Goal: Task Accomplishment & Management: Manage account settings

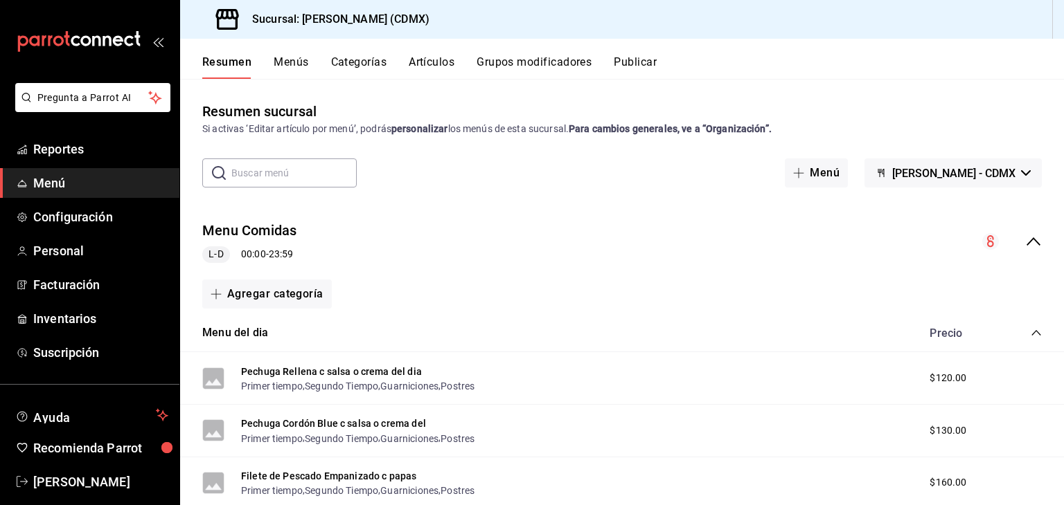
click at [251, 178] on input "text" at bounding box center [293, 173] width 125 height 28
click at [485, 280] on div "Agregar categoría" at bounding box center [621, 294] width 839 height 29
click at [310, 180] on input "text" at bounding box center [293, 173] width 125 height 28
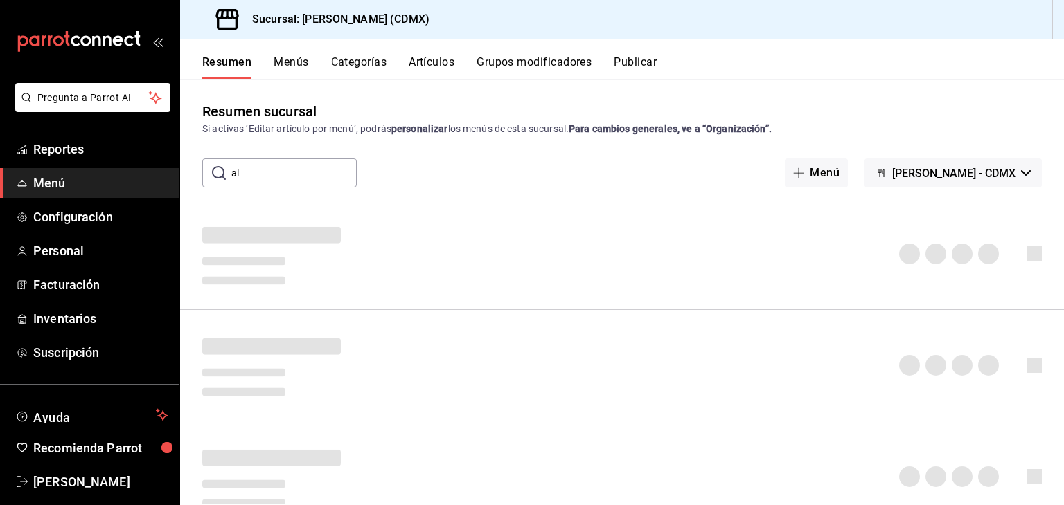
type input "a"
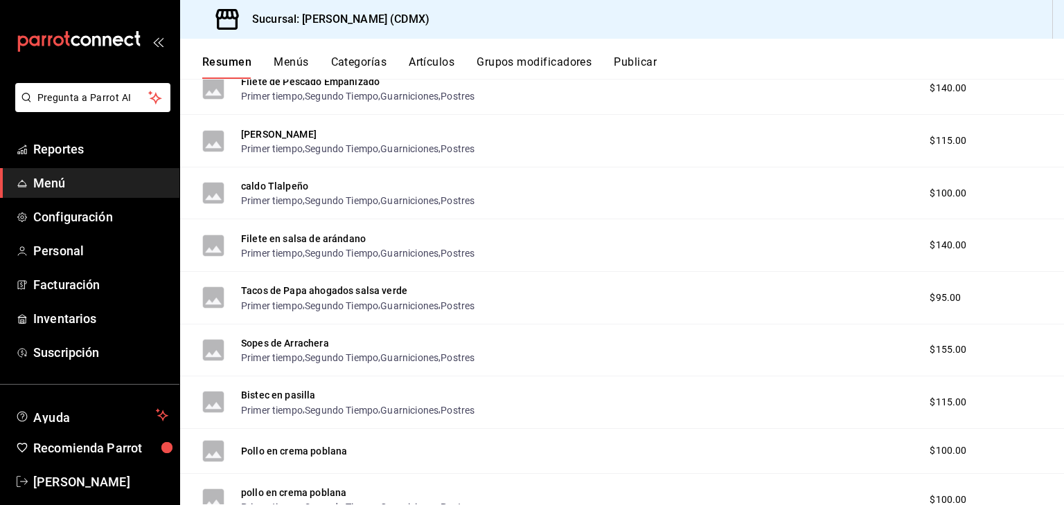
scroll to position [688, 0]
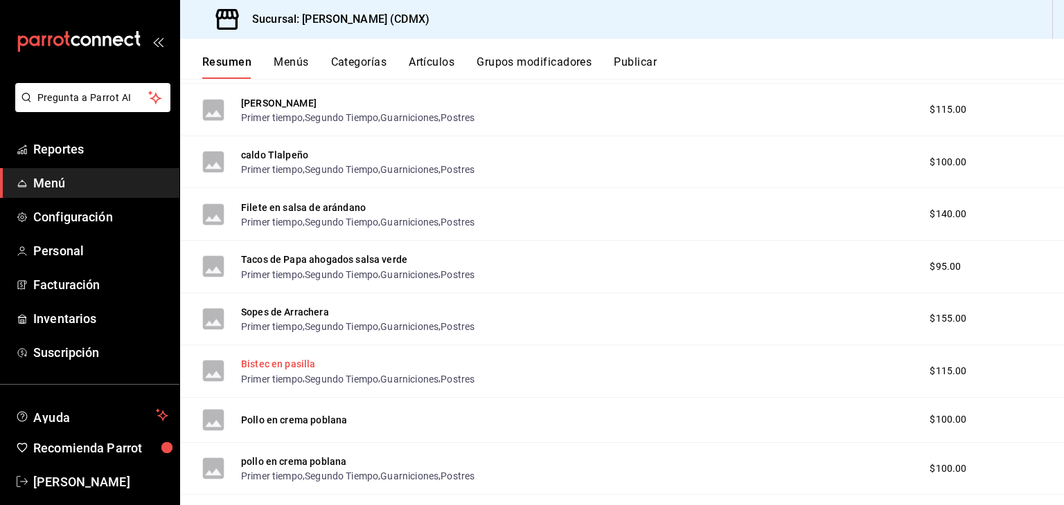
click at [300, 371] on button "Bistec en pasilla" at bounding box center [278, 364] width 75 height 14
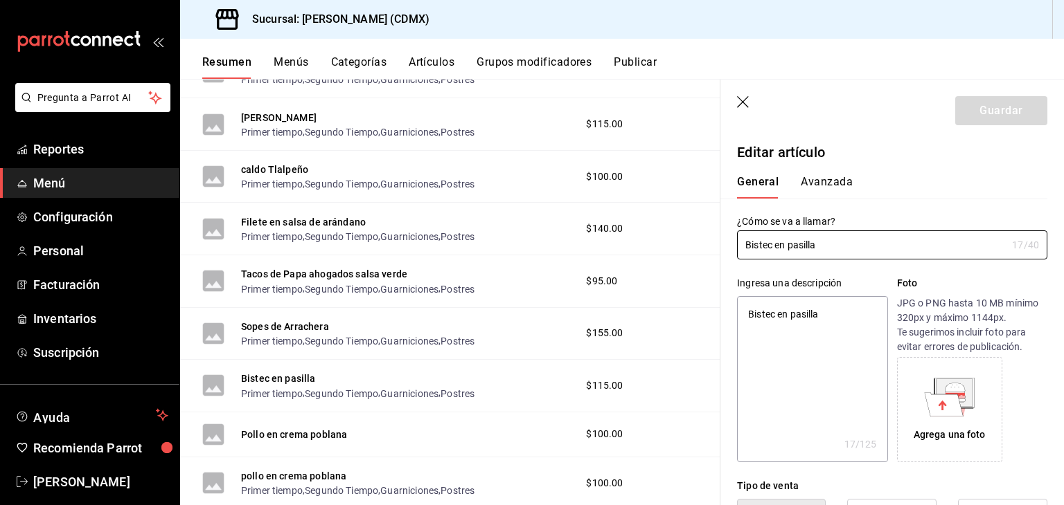
type textarea "x"
type input "$115.00"
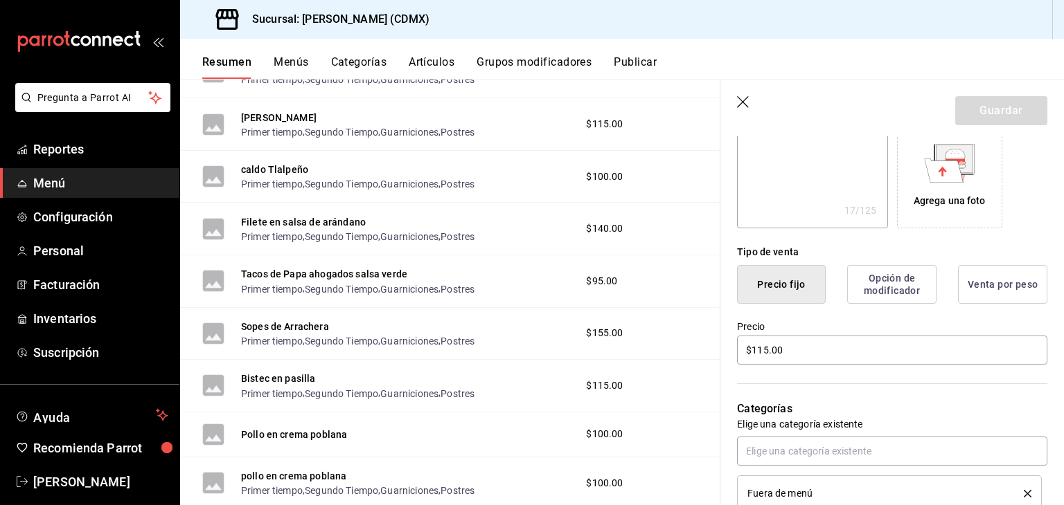
scroll to position [292, 0]
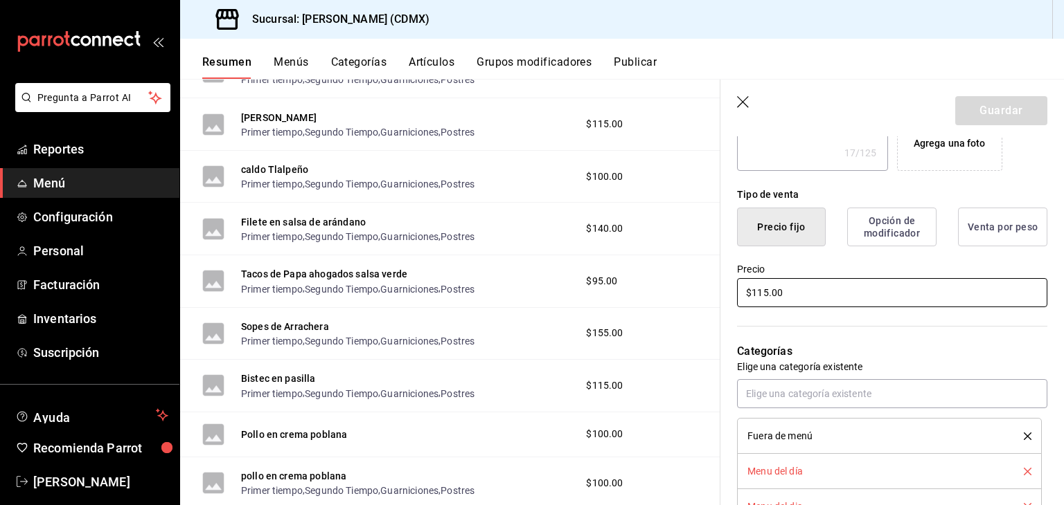
click at [767, 292] on input "$115.00" at bounding box center [892, 292] width 310 height 29
type textarea "x"
type input "$11.00"
type textarea "x"
type input "$1.00"
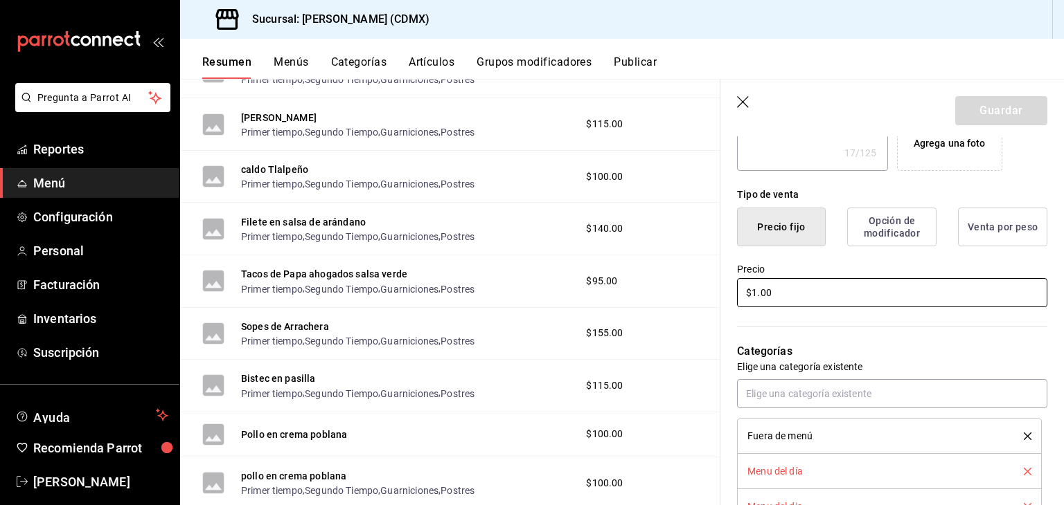
type textarea "x"
type input "$12.00"
type textarea "x"
click at [969, 298] on input "$120.00" at bounding box center [892, 292] width 310 height 29
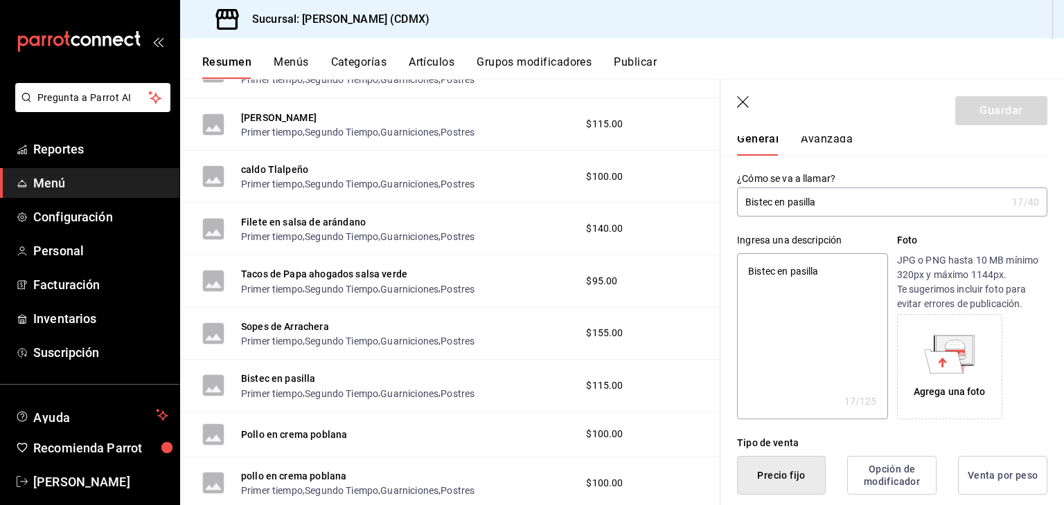
scroll to position [0, 0]
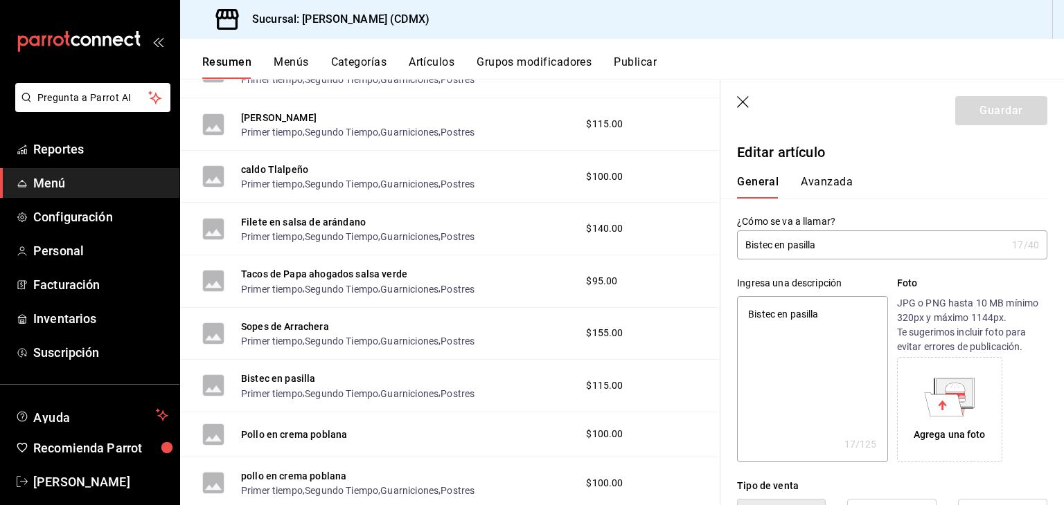
type input "$120.00"
click at [995, 106] on div "Guardar" at bounding box center [1001, 110] width 92 height 29
click at [837, 235] on input "Bistec en pasilla" at bounding box center [871, 245] width 269 height 28
type input "Bistec en pasill"
type textarea "x"
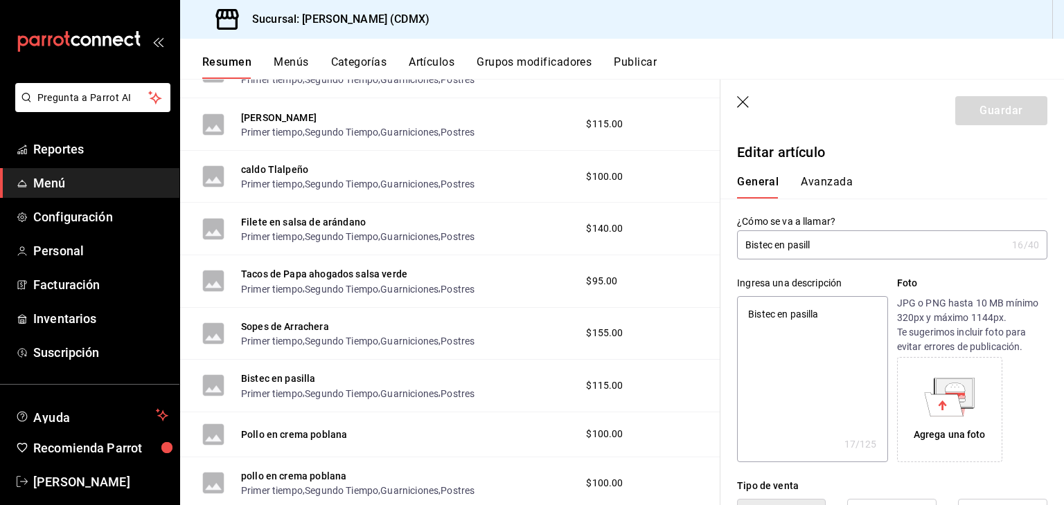
type input "Bistec en pasilla"
click at [1011, 103] on div "Guardar" at bounding box center [1001, 110] width 92 height 29
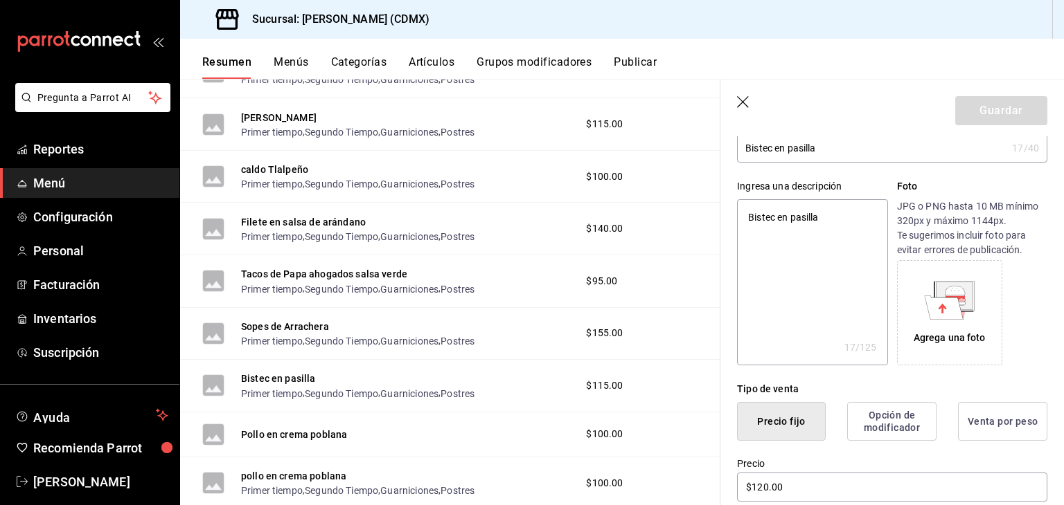
scroll to position [102, 0]
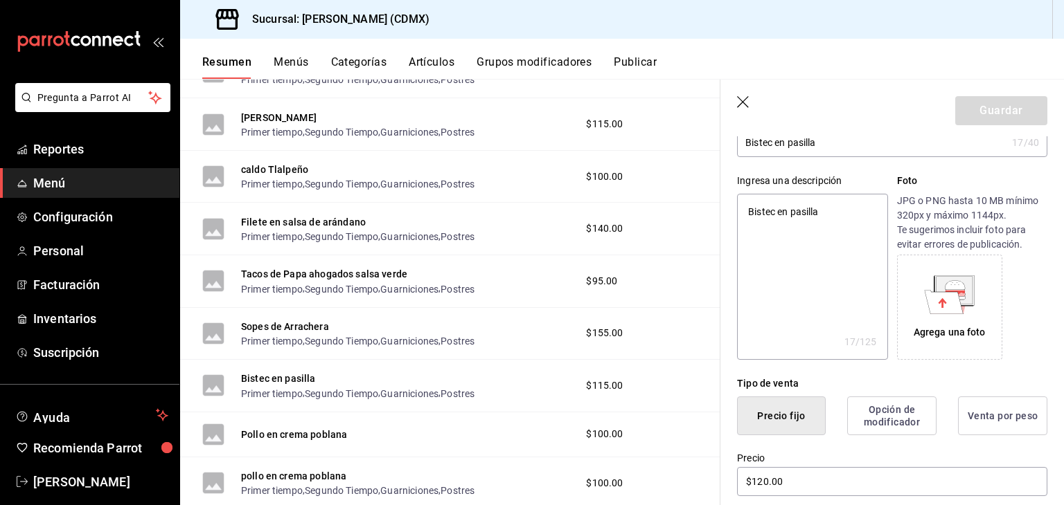
click at [786, 410] on button "Precio fijo" at bounding box center [781, 416] width 89 height 39
click at [859, 423] on button "Opción de modificador" at bounding box center [891, 416] width 89 height 39
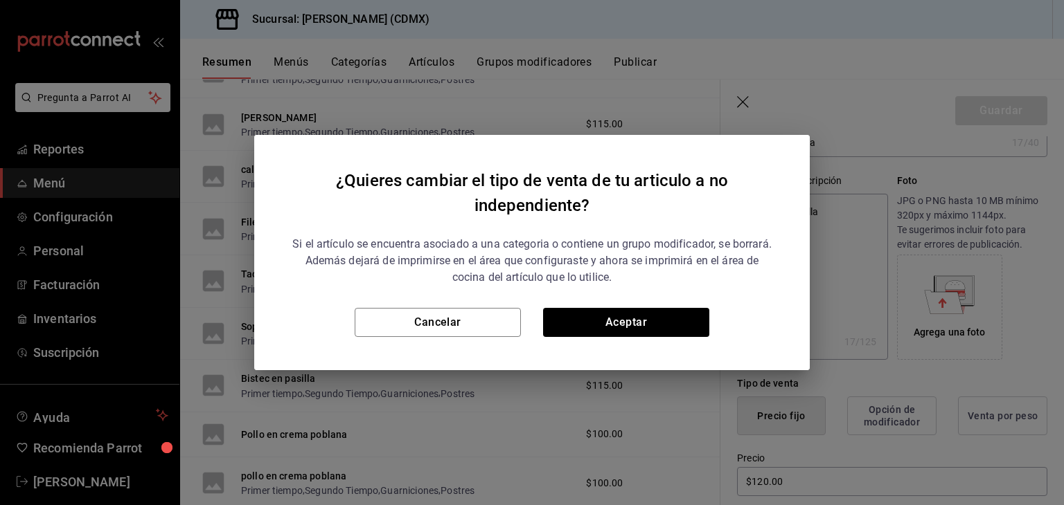
drag, startPoint x: 859, startPoint y: 423, endPoint x: 609, endPoint y: 367, distance: 256.2
click at [609, 367] on div "¿Quieres cambiar el tipo de venta de tu articulo a no independiente? Si el artí…" at bounding box center [532, 252] width 1064 height 505
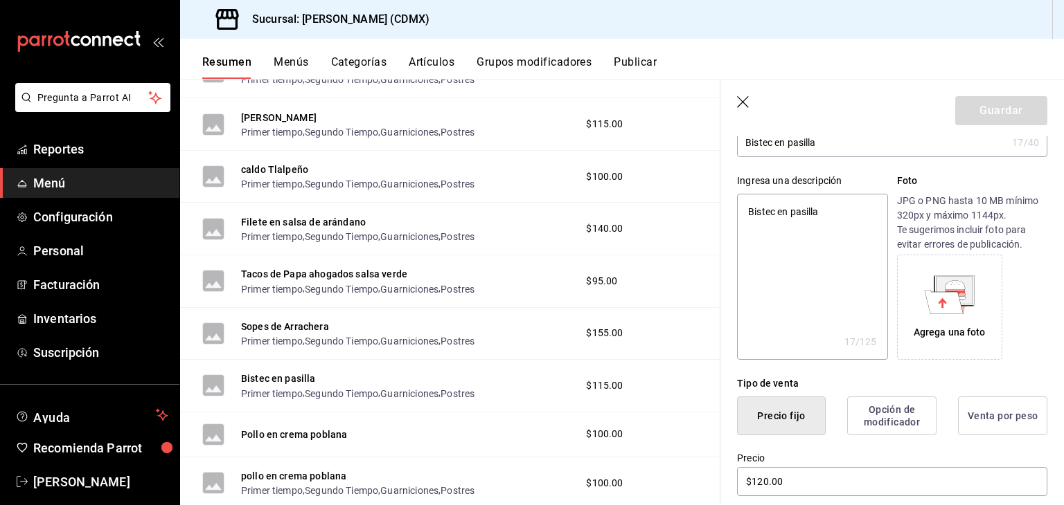
click at [787, 419] on button "Precio fijo" at bounding box center [781, 416] width 89 height 39
click at [742, 100] on icon "button" at bounding box center [743, 102] width 12 height 12
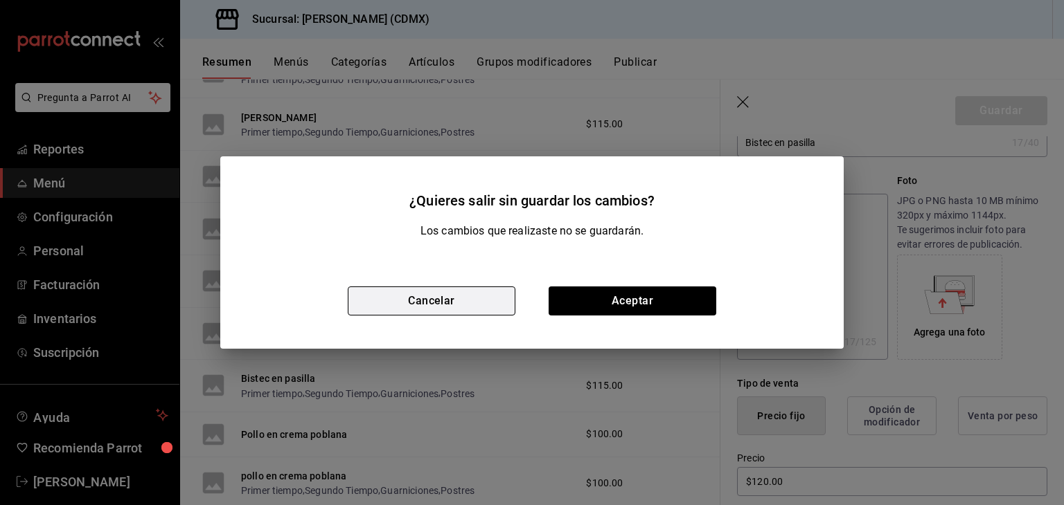
click at [483, 292] on button "Cancelar" at bounding box center [432, 301] width 168 height 29
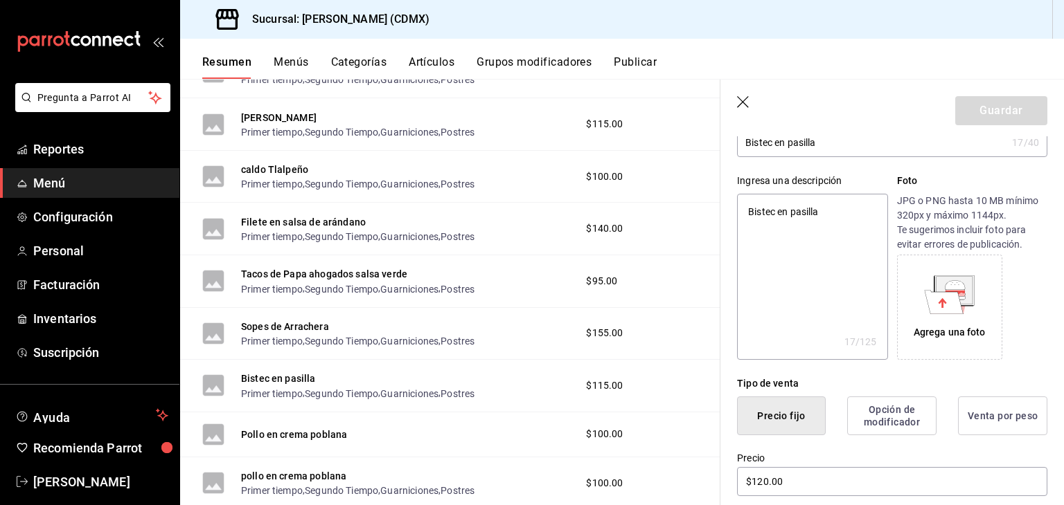
click at [747, 102] on icon "button" at bounding box center [744, 103] width 14 height 14
type textarea "x"
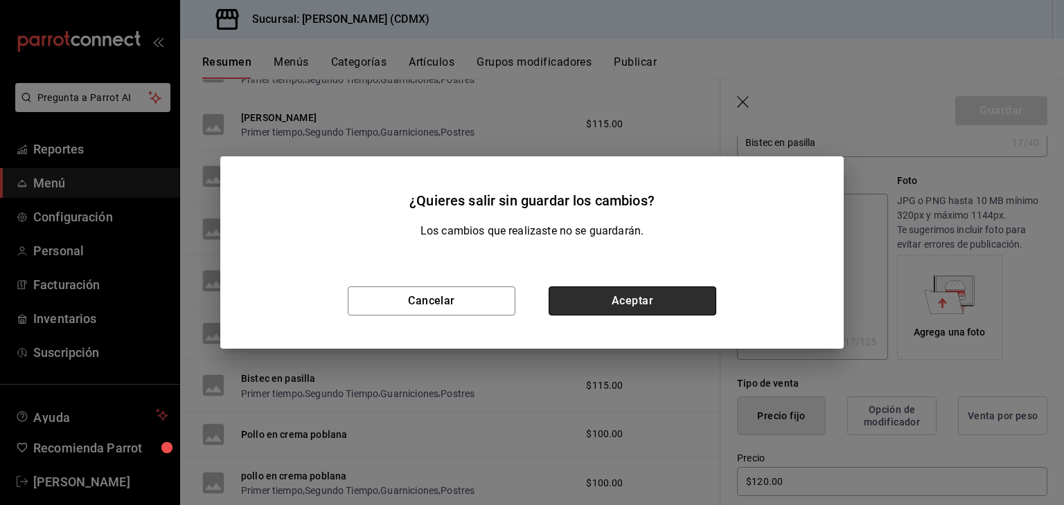
click at [648, 299] on button "Aceptar" at bounding box center [632, 301] width 168 height 29
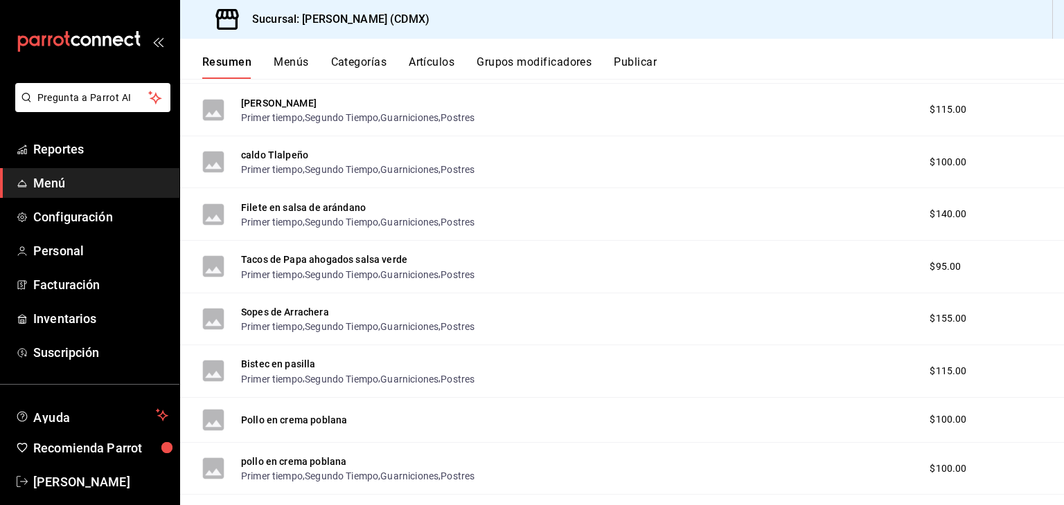
click at [427, 57] on button "Artículos" at bounding box center [432, 67] width 46 height 24
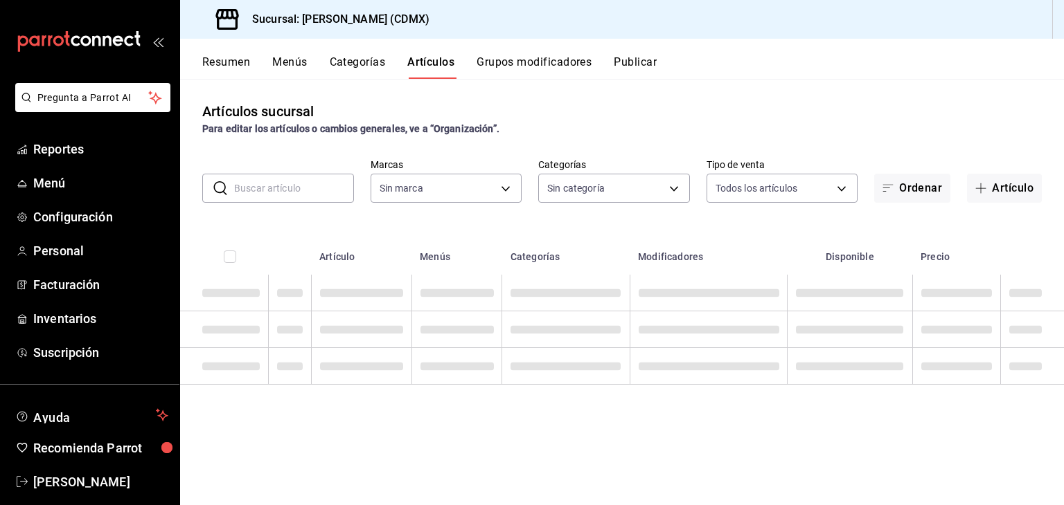
type input "e8959217-8293-4aa1-bca7-f4bcfdcf473f"
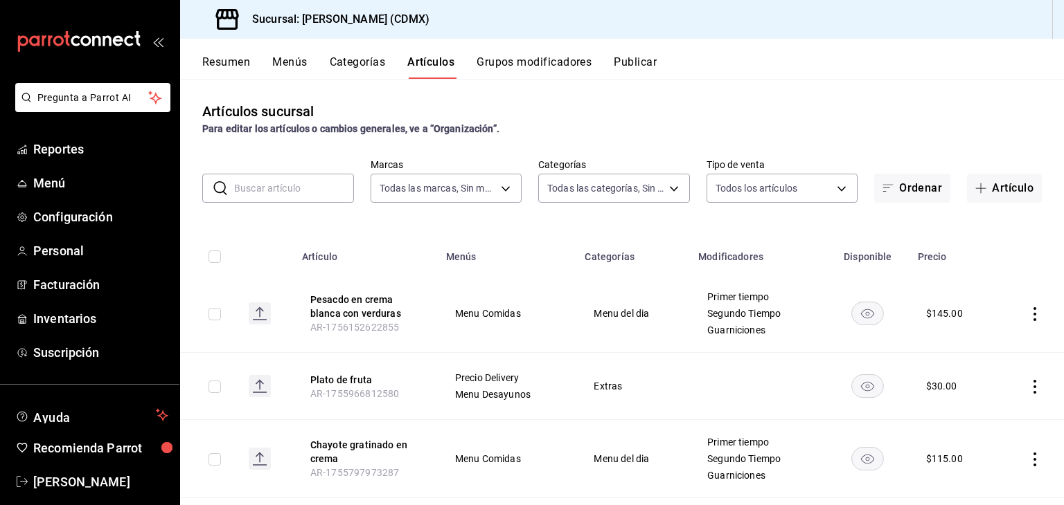
type input "1e02d810-cdf2-4ec1-83a5-53e2a682a2fa,5422f907-60b5-4d72-a128-ca21ee141599,c04e8…"
click at [328, 314] on button "Pesacdo en crema blanca con verduras" at bounding box center [365, 307] width 111 height 28
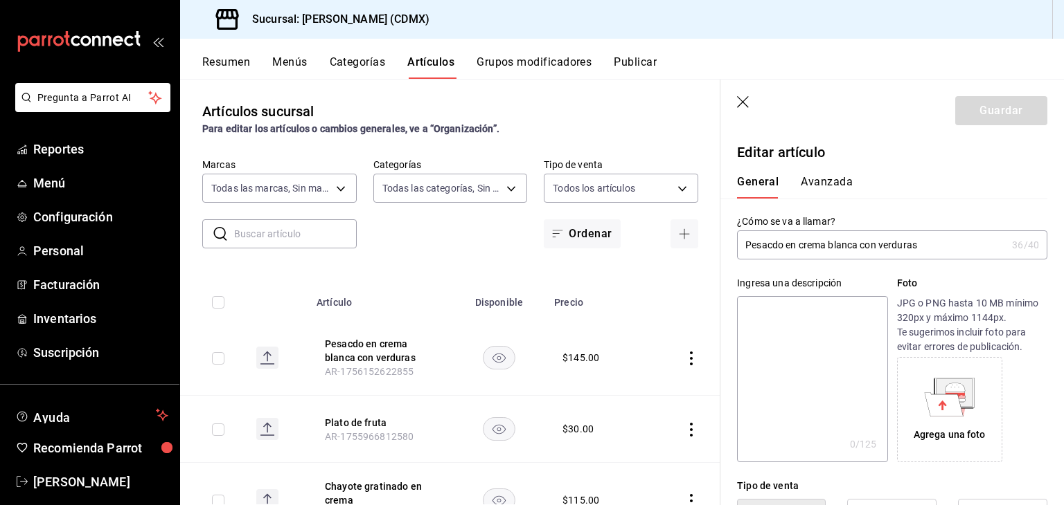
click at [773, 247] on input "Pesacdo en crema blanca con verduras" at bounding box center [871, 245] width 269 height 28
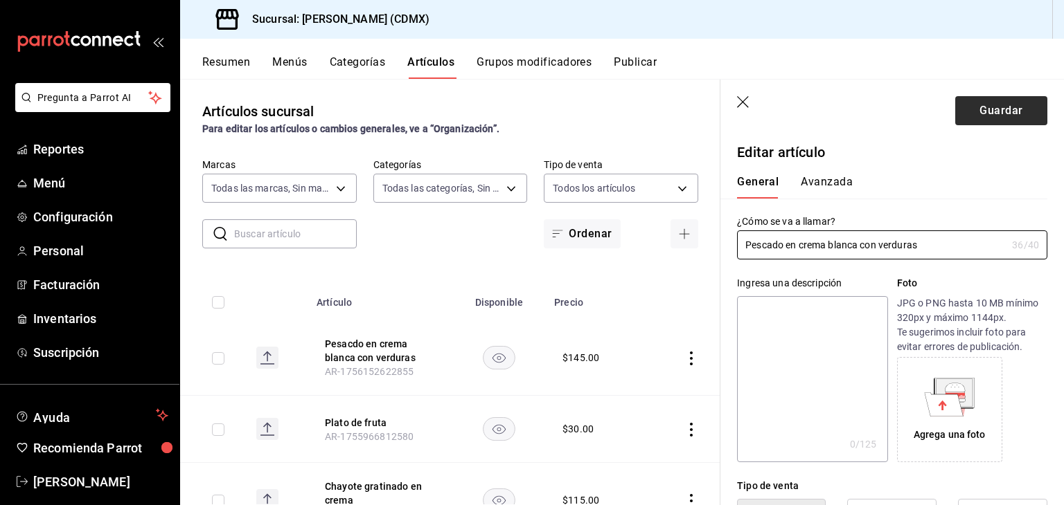
type input "Pescado en crema blanca con verduras"
click at [985, 111] on button "Guardar" at bounding box center [1001, 110] width 92 height 29
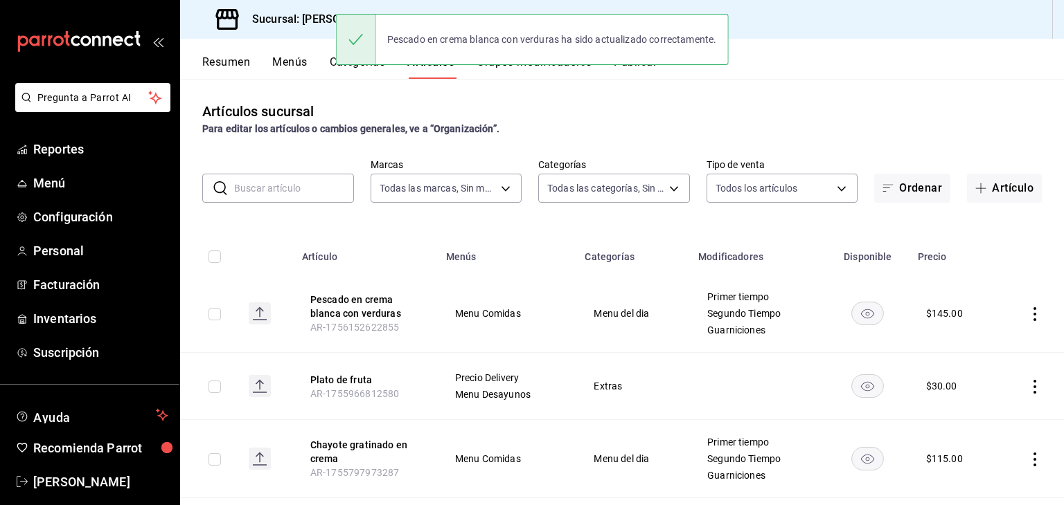
click at [310, 184] on input "text" at bounding box center [294, 188] width 120 height 28
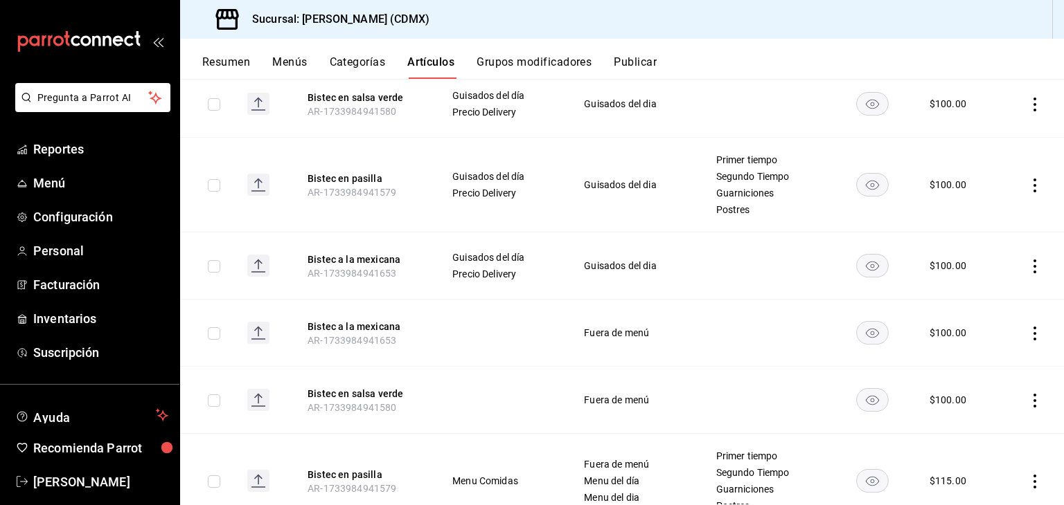
scroll to position [1615, 0]
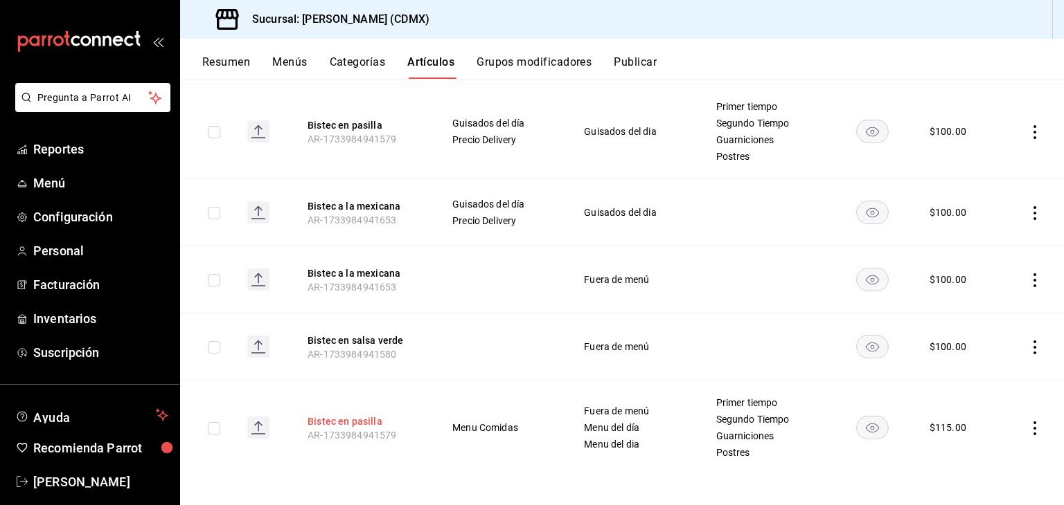
type input "bistec"
click at [350, 422] on button "Bistec en pasilla" at bounding box center [362, 422] width 111 height 14
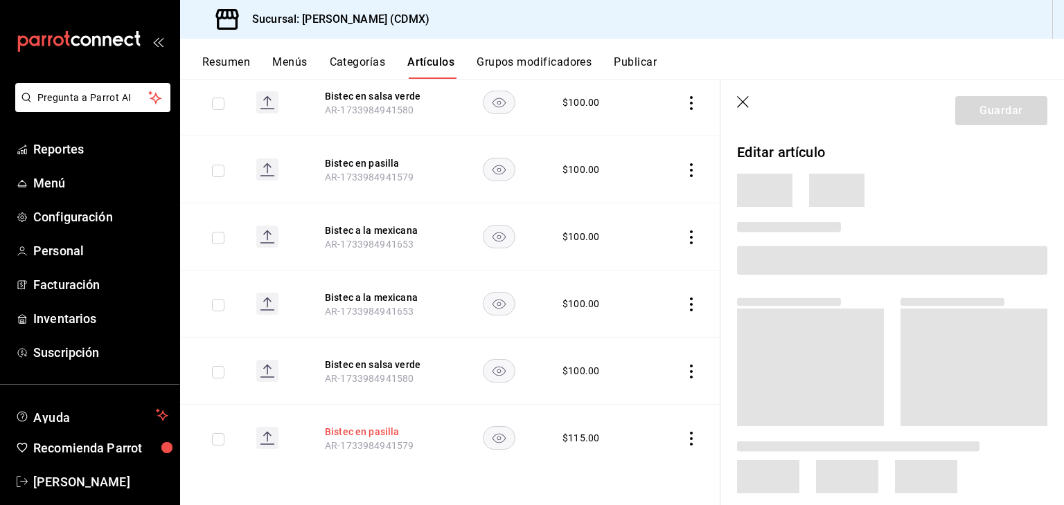
scroll to position [1411, 0]
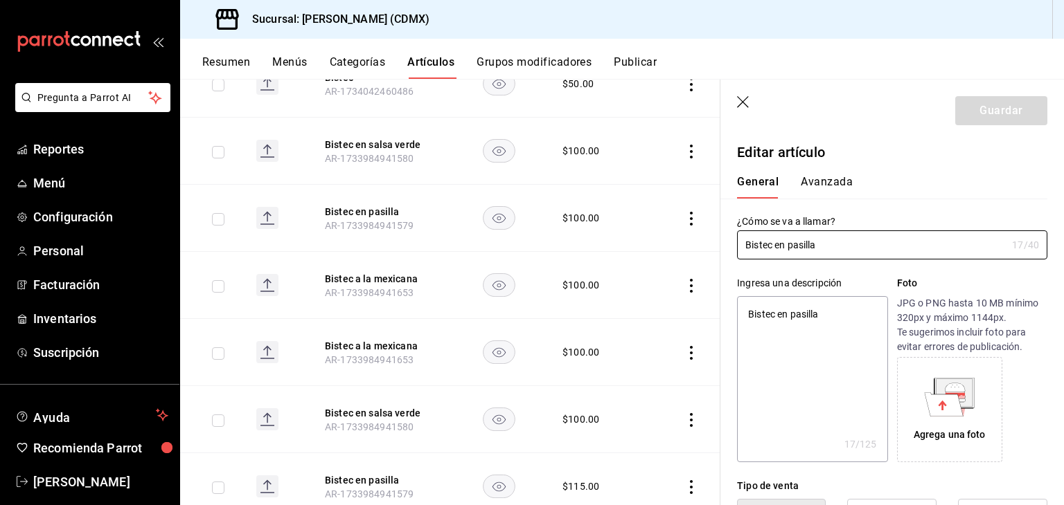
type textarea "x"
type input "$115.00"
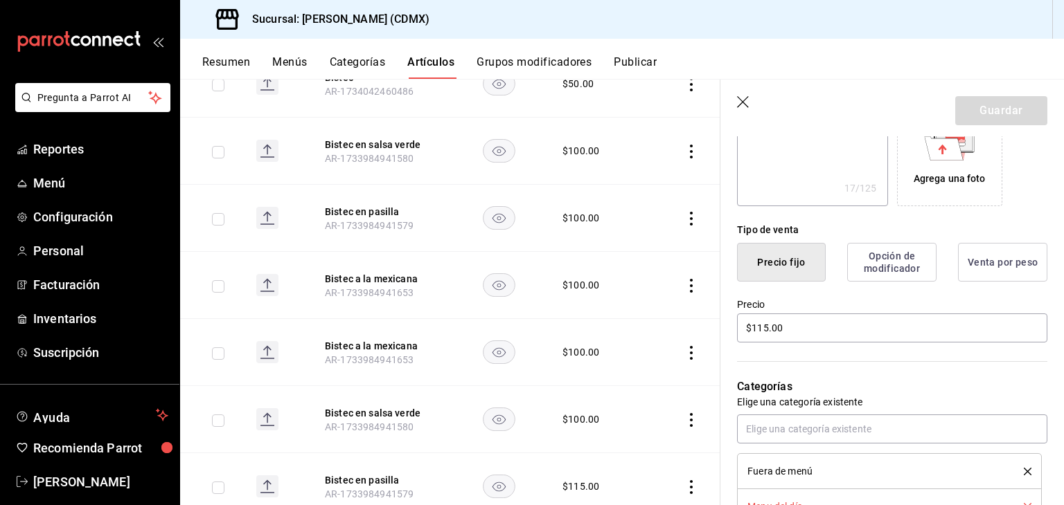
scroll to position [260, 0]
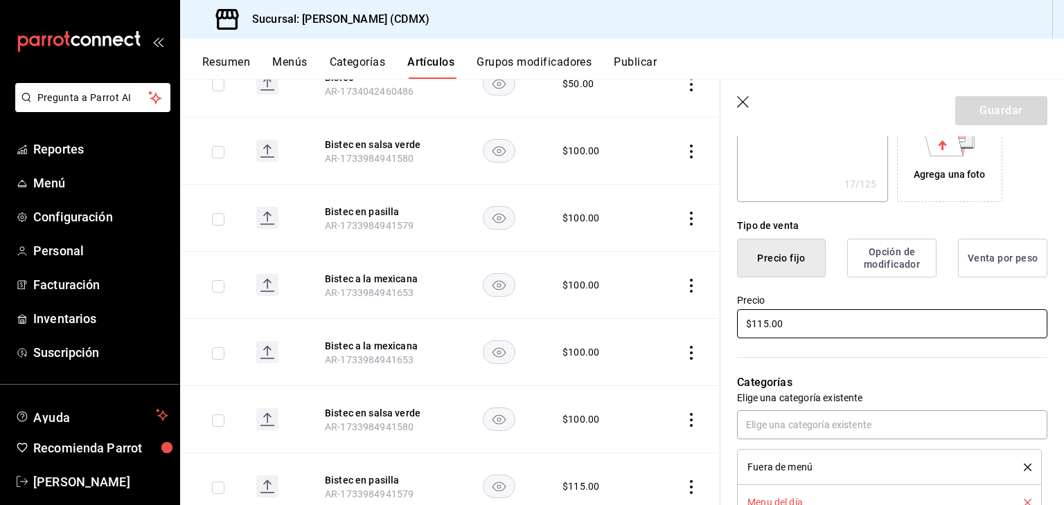
click at [842, 321] on input "$115.00" at bounding box center [892, 324] width 310 height 29
type textarea "x"
type input "$11.00"
type textarea "x"
type input "$1.00"
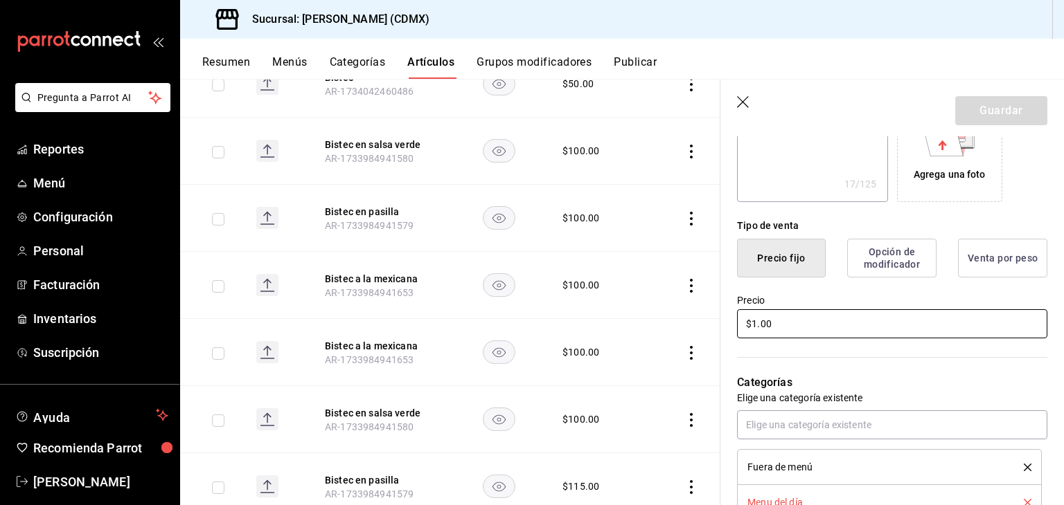
type textarea "x"
type input "$12.00"
type textarea "x"
click at [904, 336] on input "$120.00" at bounding box center [892, 324] width 310 height 29
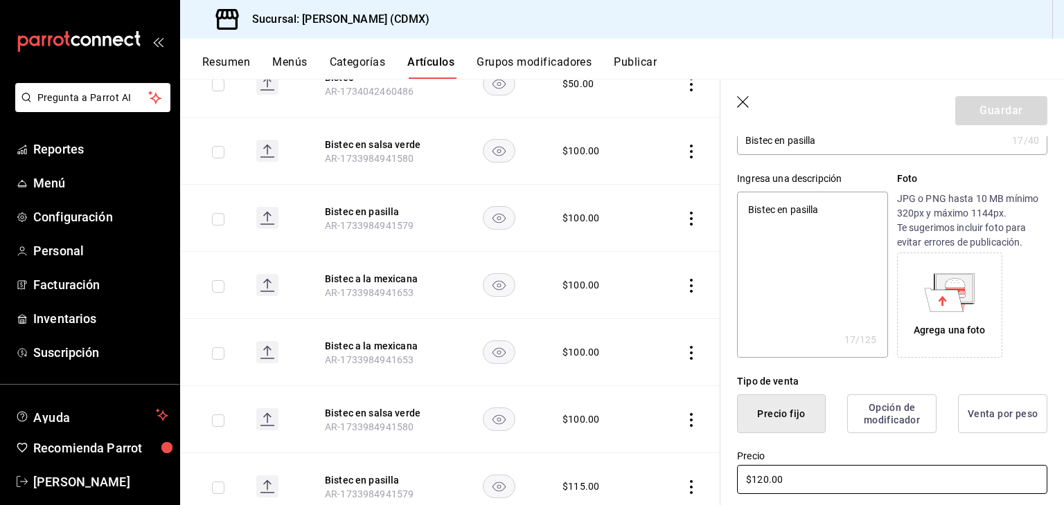
scroll to position [0, 0]
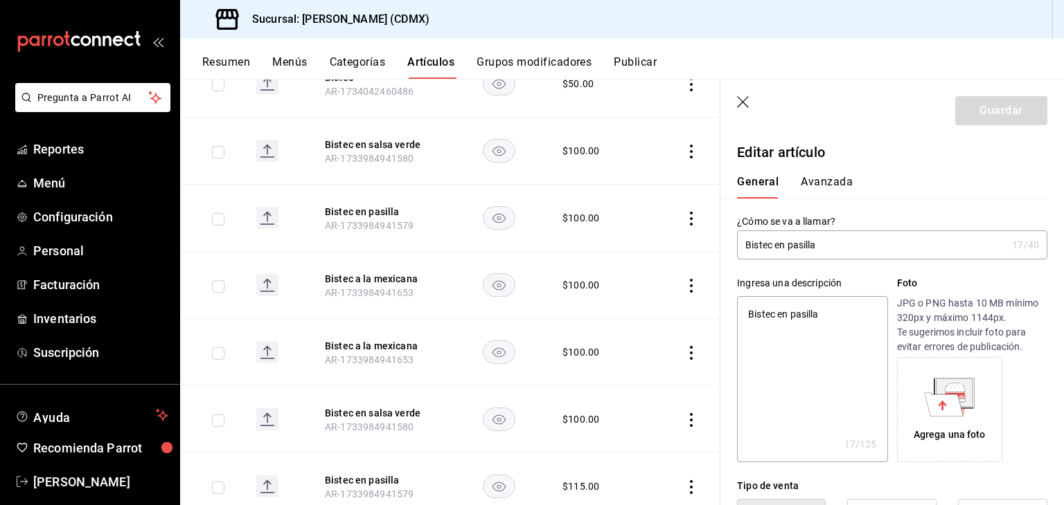
type input "$120.00"
drag, startPoint x: 928, startPoint y: 224, endPoint x: 926, endPoint y: 239, distance: 14.7
click at [926, 239] on div "¿Cómo se va a llamar? Bistec en pasilla 17 /40 ¿Cómo se va a llamar?" at bounding box center [892, 237] width 310 height 44
click at [926, 239] on input "Bistec en pasilla" at bounding box center [871, 245] width 269 height 28
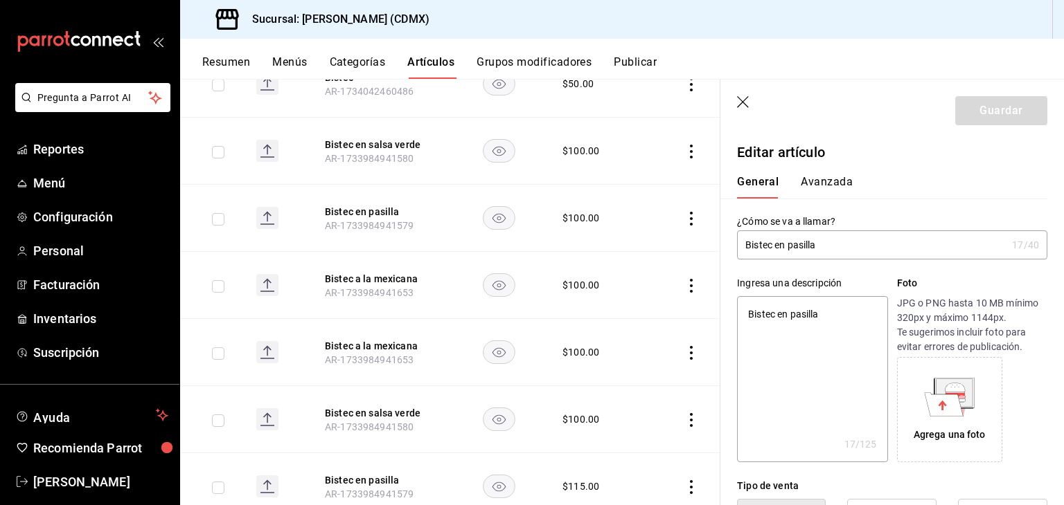
click at [926, 239] on input "Bistec en pasilla" at bounding box center [871, 245] width 269 height 28
click at [1008, 103] on div "Guardar" at bounding box center [1001, 110] width 92 height 29
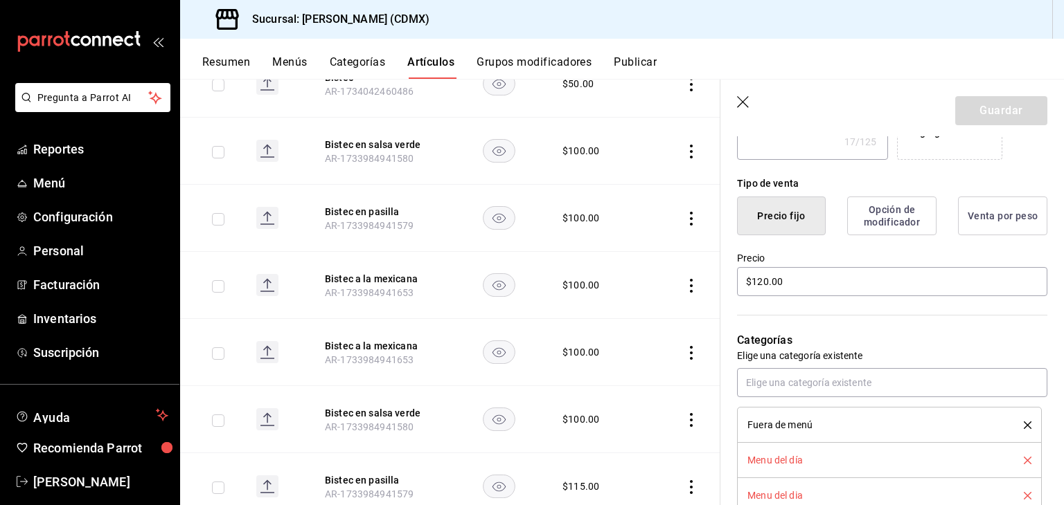
scroll to position [379, 0]
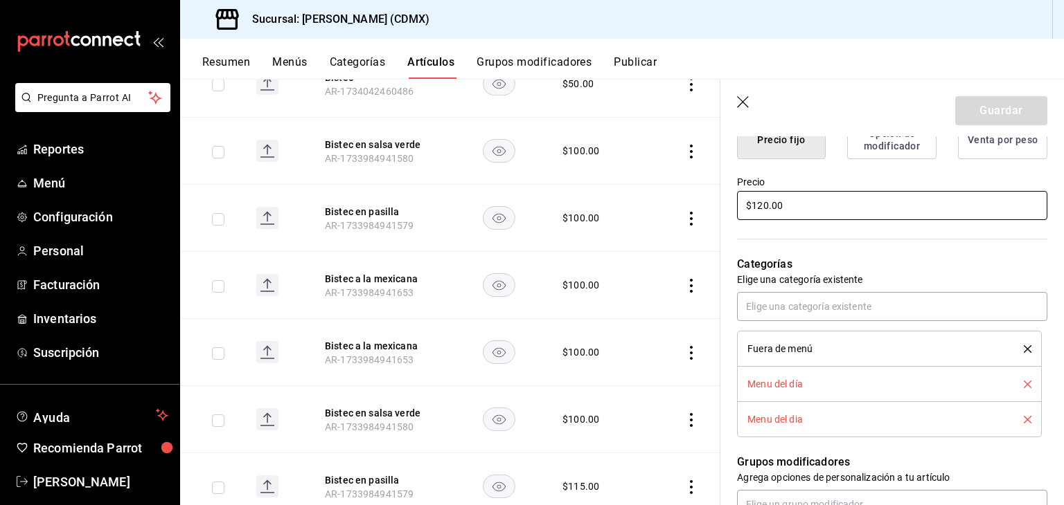
click at [864, 201] on input "$120.00" at bounding box center [892, 205] width 310 height 29
click at [259, 485] on rect at bounding box center [267, 487] width 22 height 22
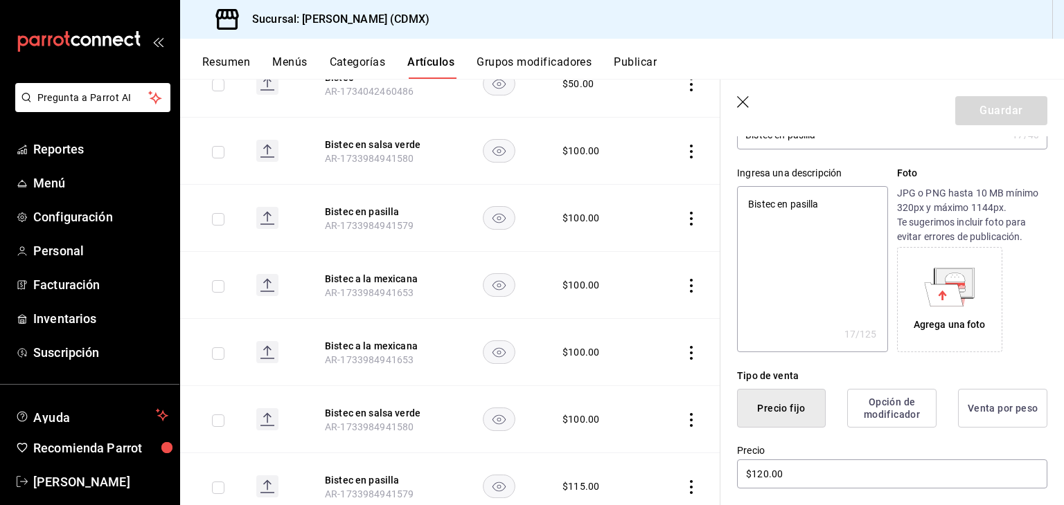
scroll to position [62, 0]
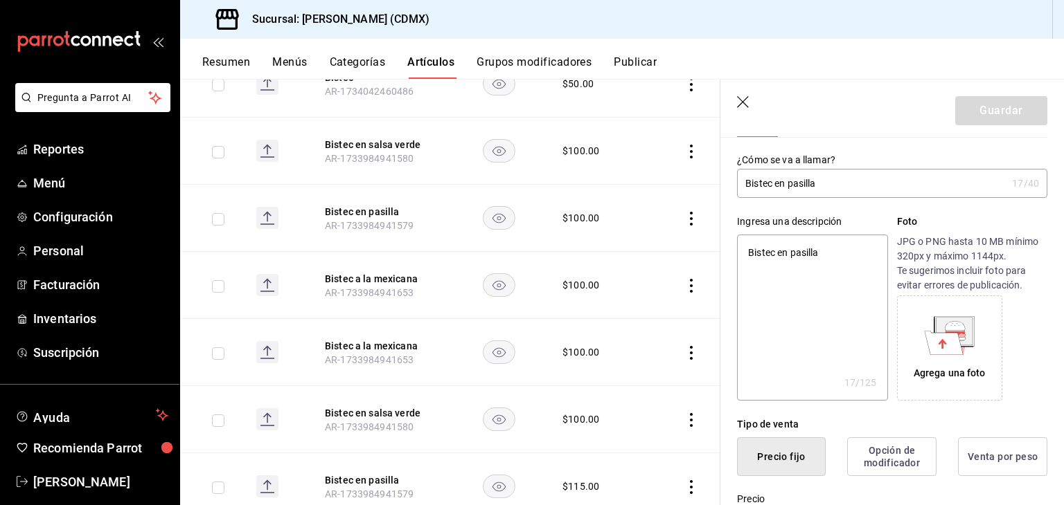
click at [1001, 103] on div "Guardar" at bounding box center [1001, 110] width 92 height 29
click at [742, 109] on icon "button" at bounding box center [744, 103] width 14 height 14
type textarea "x"
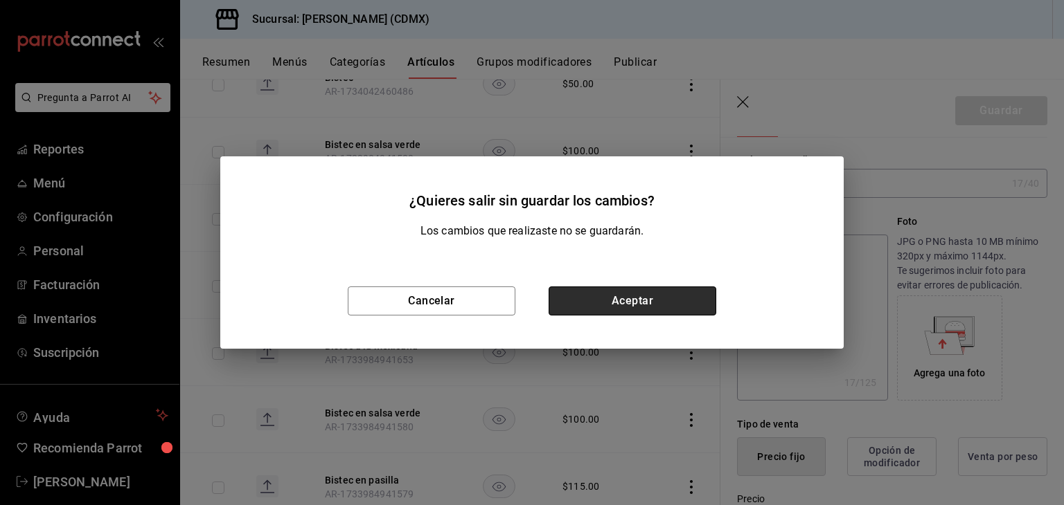
click at [590, 301] on button "Aceptar" at bounding box center [632, 301] width 168 height 29
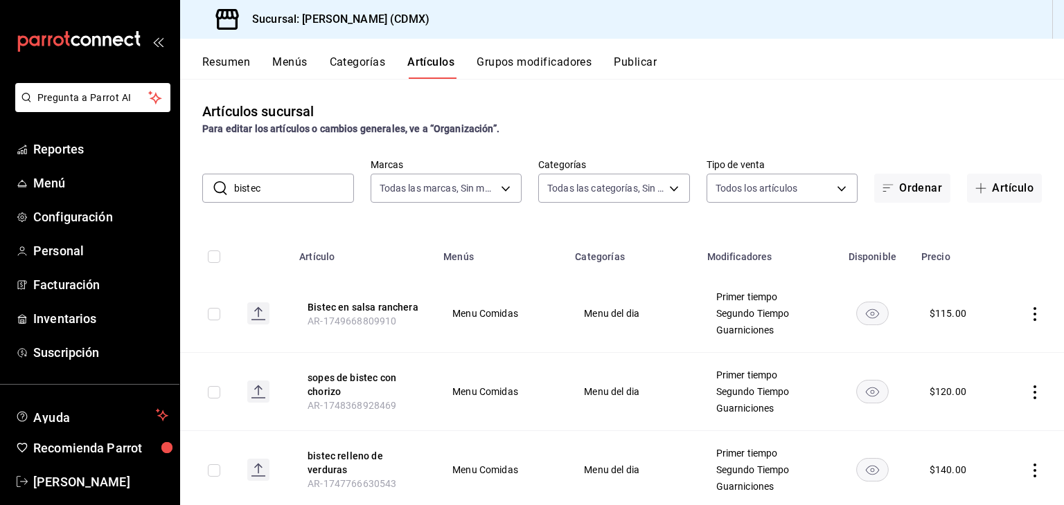
click at [289, 178] on input "bistec" at bounding box center [294, 188] width 120 height 28
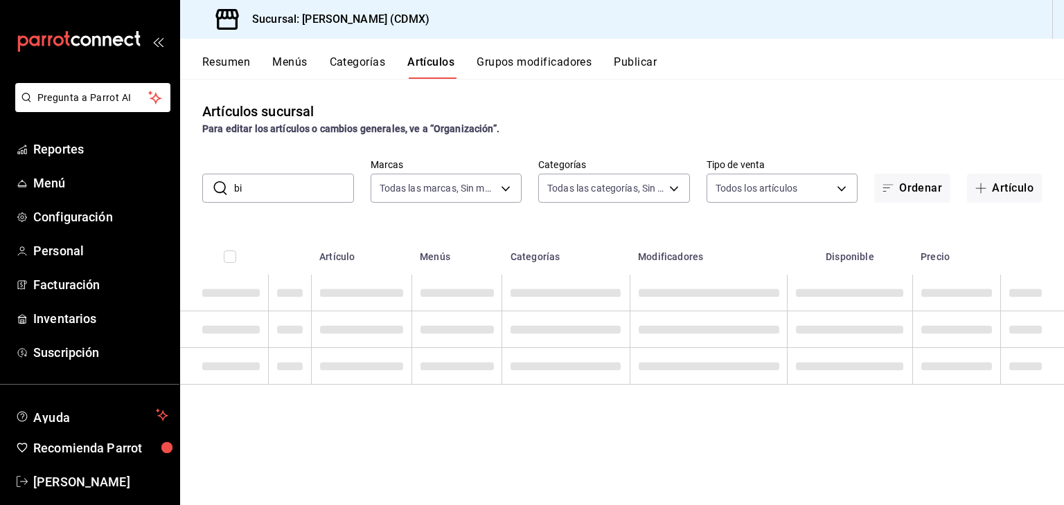
type input "b"
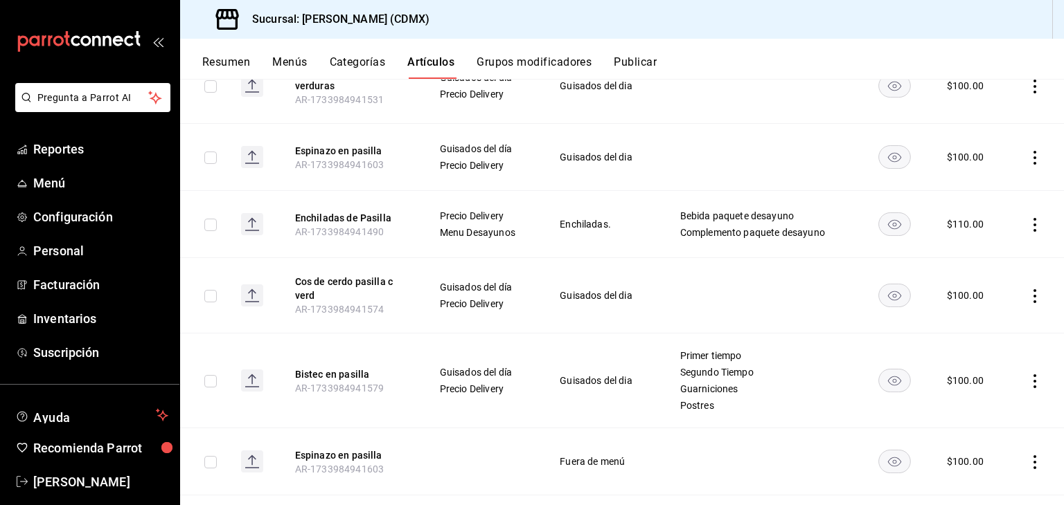
scroll to position [853, 0]
type input "pasilla"
click at [1028, 376] on icon "actions" at bounding box center [1035, 381] width 14 height 14
click at [983, 415] on span "Editar" at bounding box center [983, 411] width 36 height 15
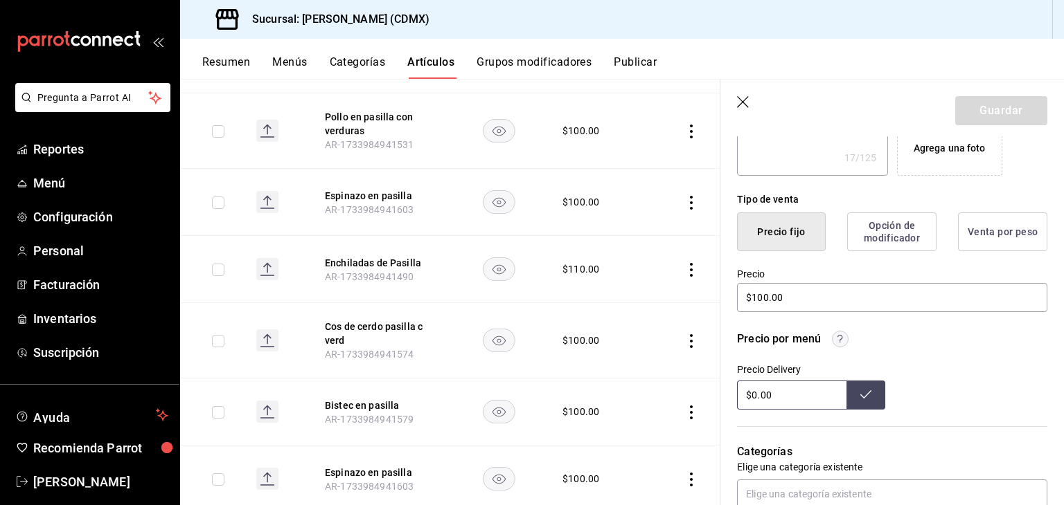
scroll to position [291, 0]
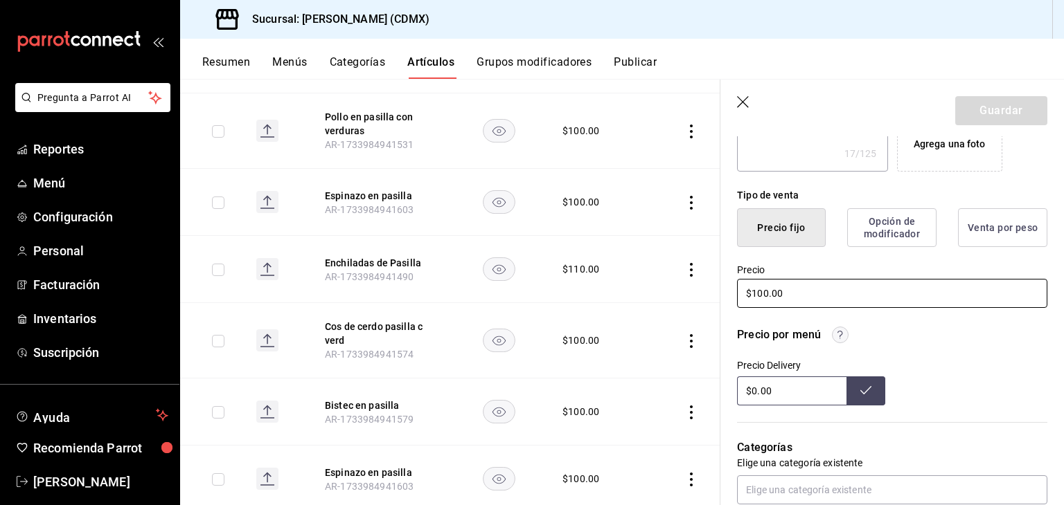
click at [793, 301] on input "$100.00" at bounding box center [892, 293] width 310 height 29
type textarea "x"
type input "$100.00"
type textarea "x"
type input "$100.00"
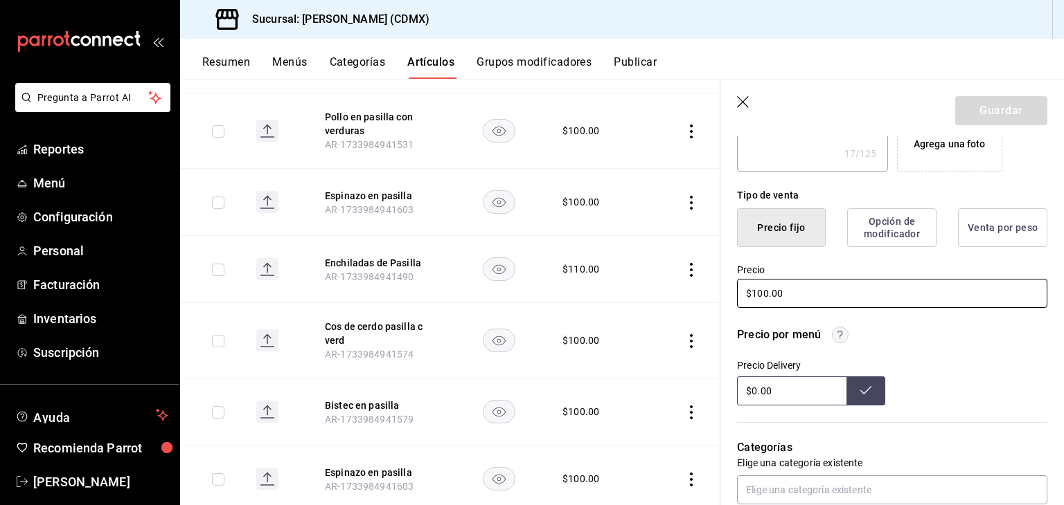
type textarea "x"
type input "$100.00"
type textarea "x"
type input "$10.00"
type textarea "x"
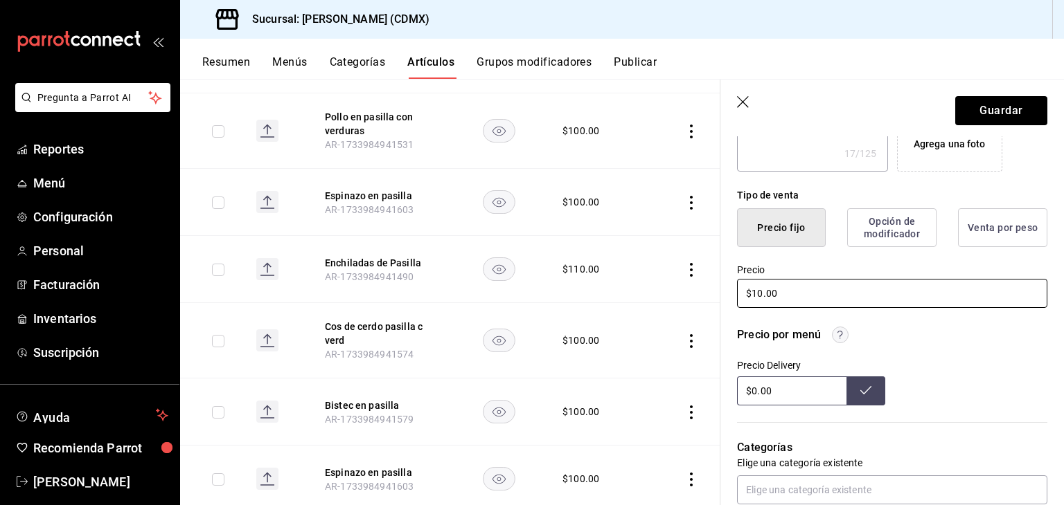
type input "$1.00"
type textarea "x"
type input "$12.00"
type textarea "x"
type input "$120.00"
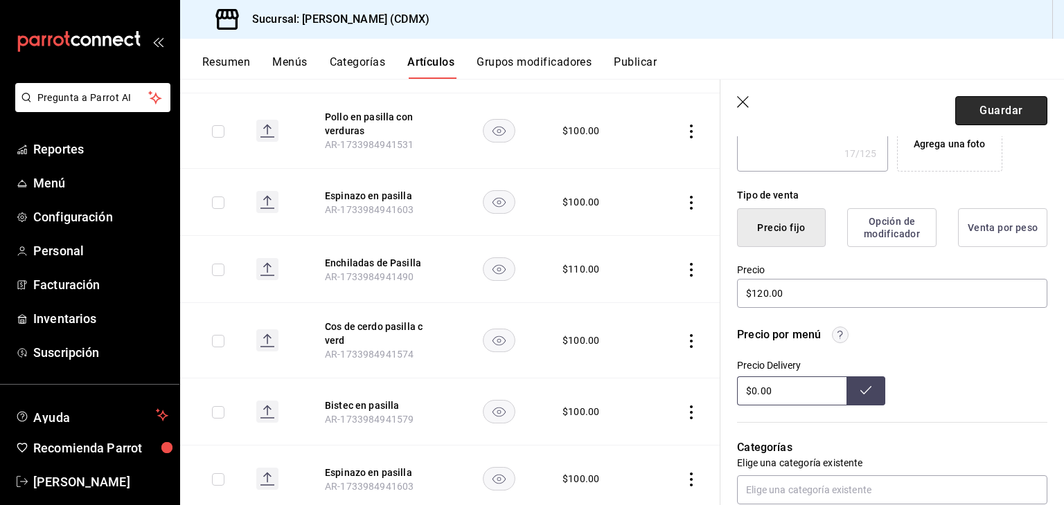
click at [968, 101] on button "Guardar" at bounding box center [1001, 110] width 92 height 29
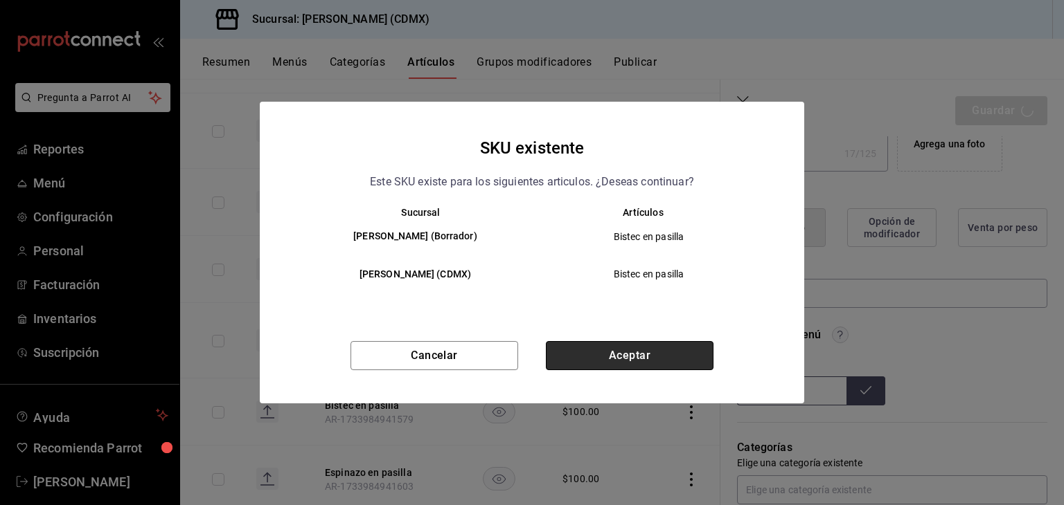
click at [634, 356] on button "Aceptar" at bounding box center [630, 355] width 168 height 29
type textarea "x"
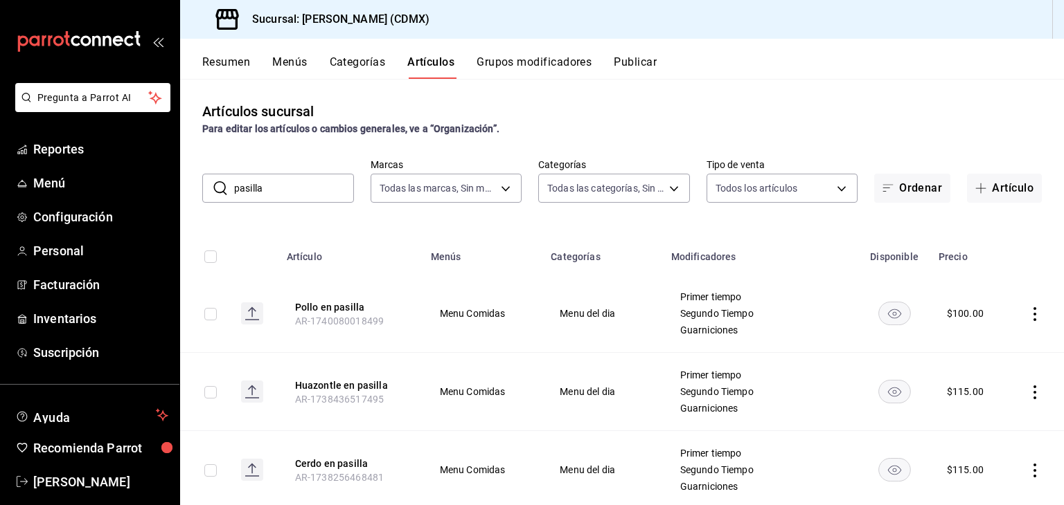
click at [314, 198] on input "pasilla" at bounding box center [294, 188] width 120 height 28
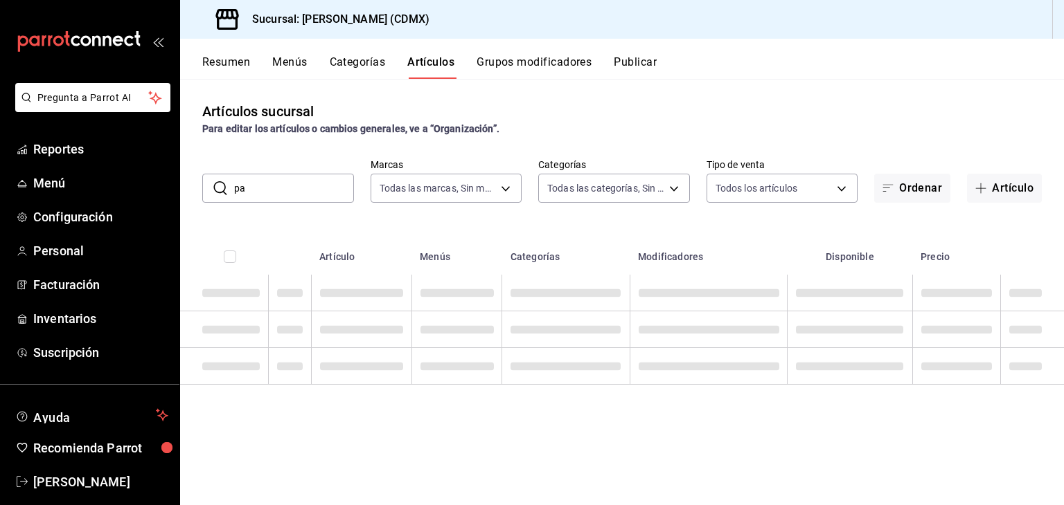
type input "p"
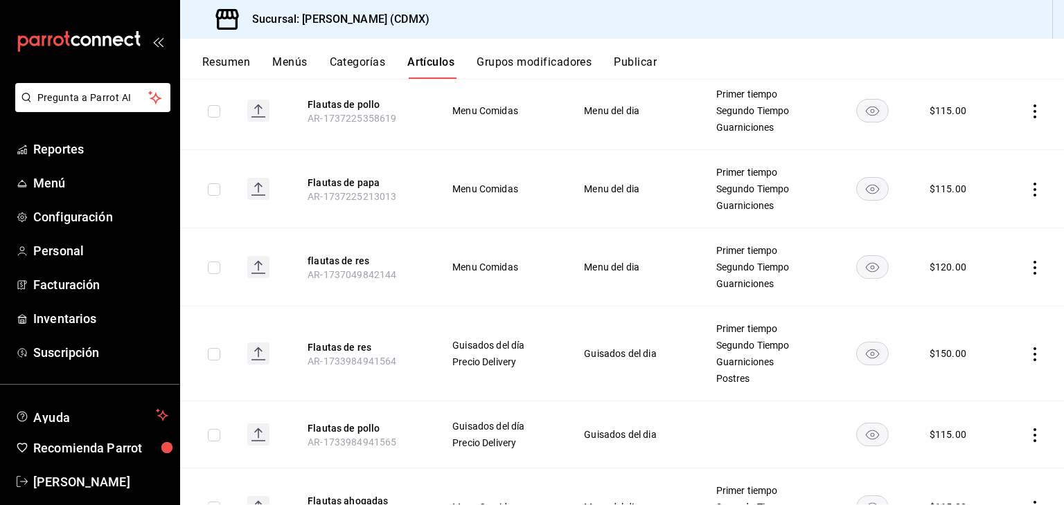
scroll to position [210, 0]
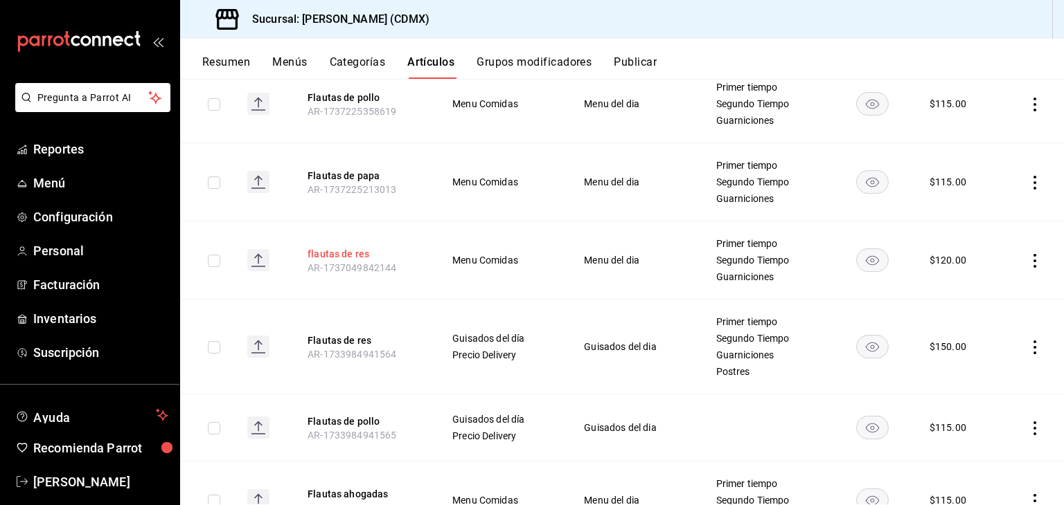
type input "flautas"
click at [335, 258] on button "flautas de res" at bounding box center [362, 254] width 111 height 14
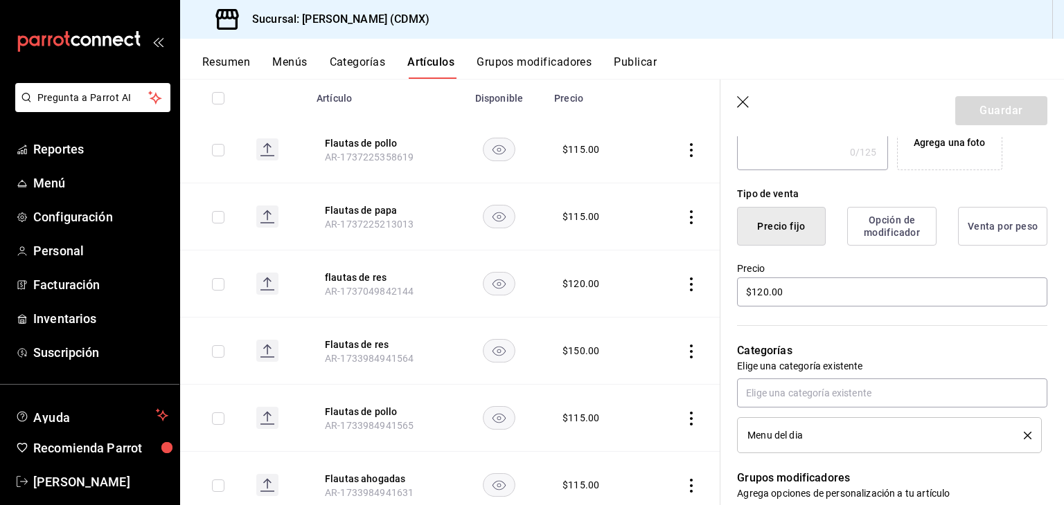
scroll to position [294, 0]
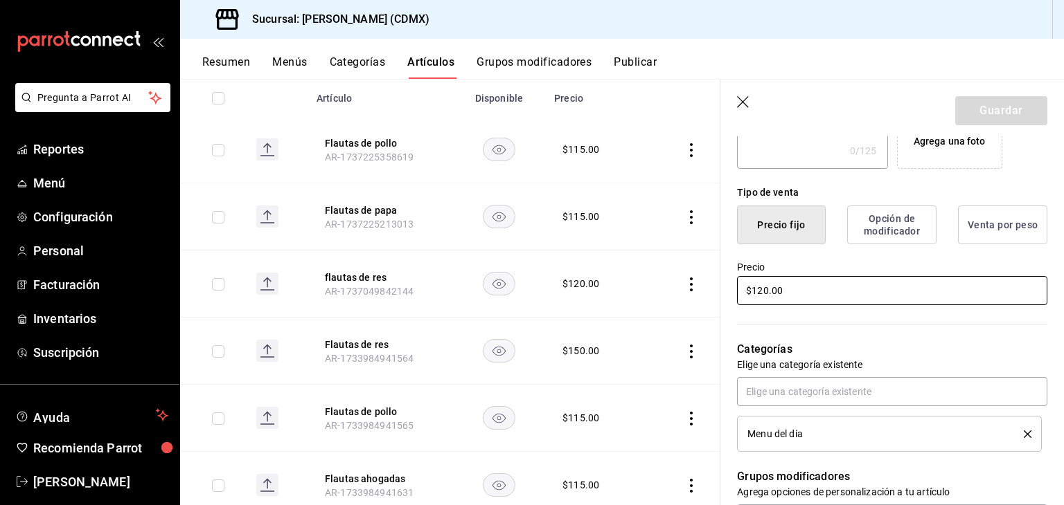
click at [762, 289] on input "$120.00" at bounding box center [892, 290] width 310 height 29
click at [865, 285] on input "$130.00" at bounding box center [892, 290] width 310 height 29
type input "$130.00"
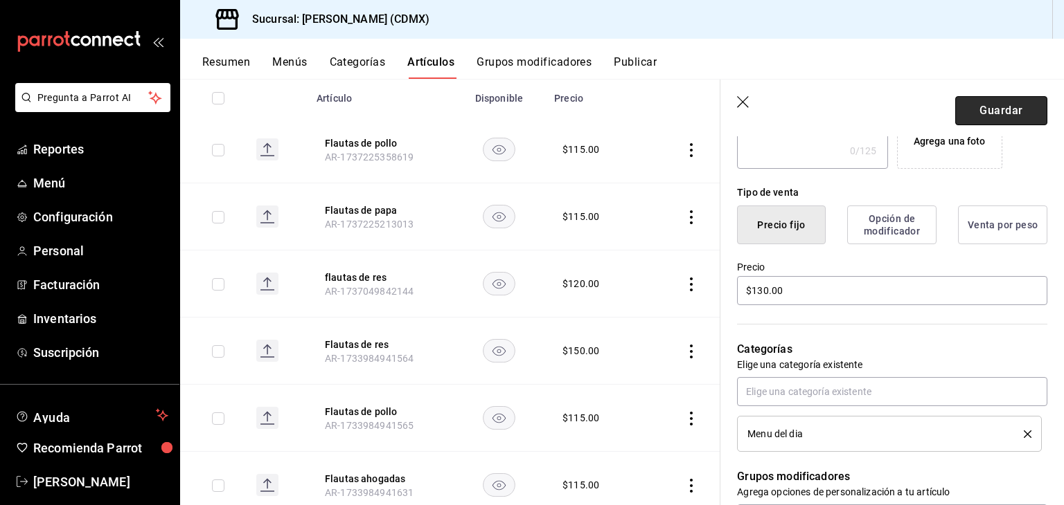
click at [956, 109] on button "Guardar" at bounding box center [1001, 110] width 92 height 29
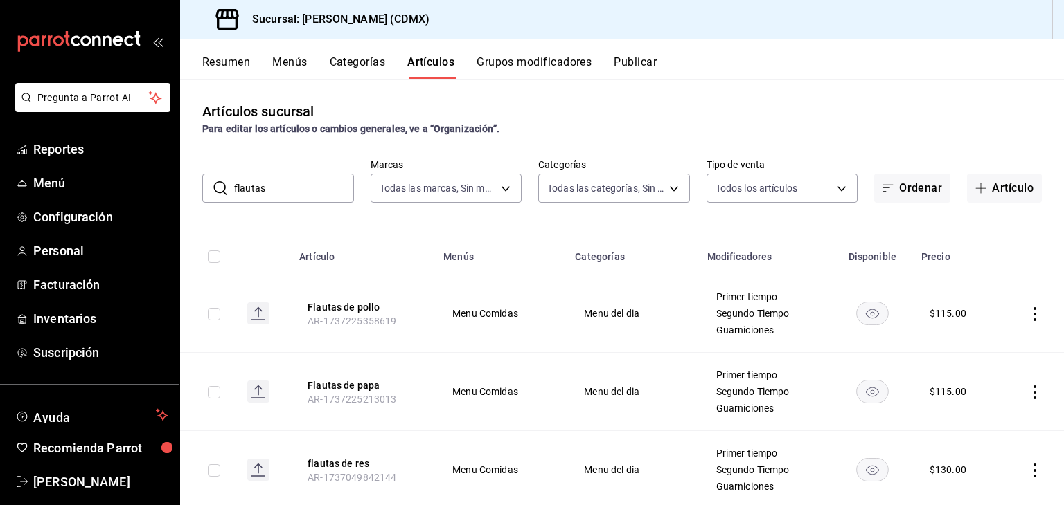
click at [294, 189] on input "flautas" at bounding box center [294, 188] width 120 height 28
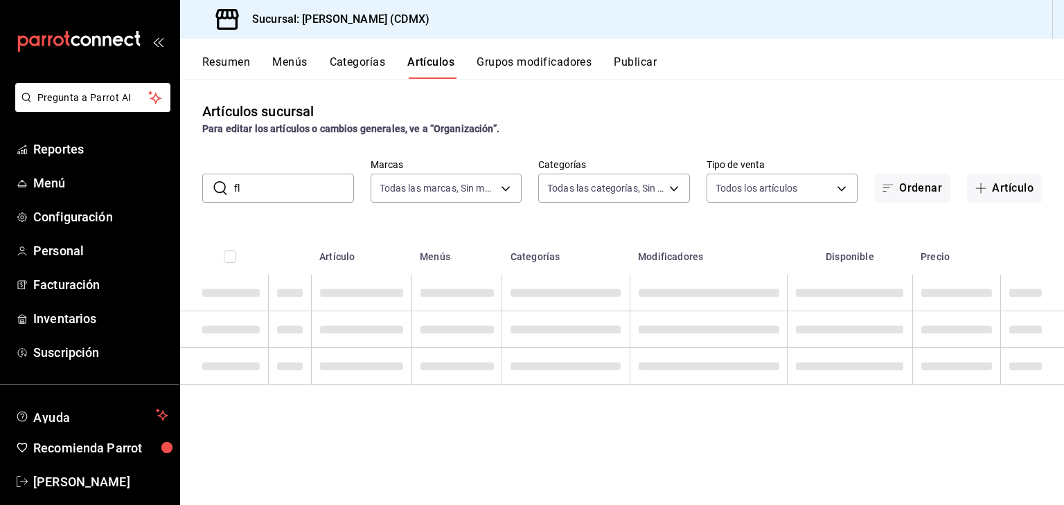
type input "f"
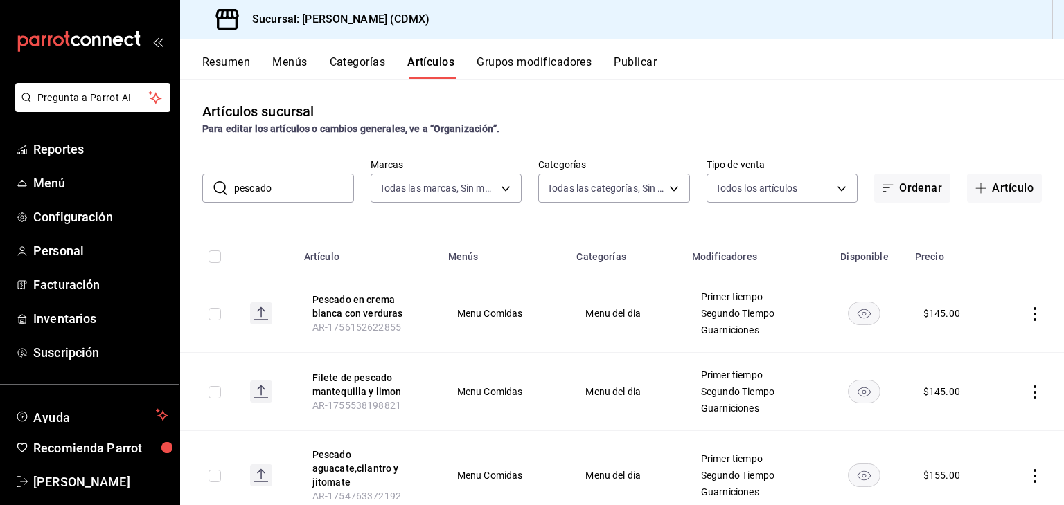
type input "pescado al"
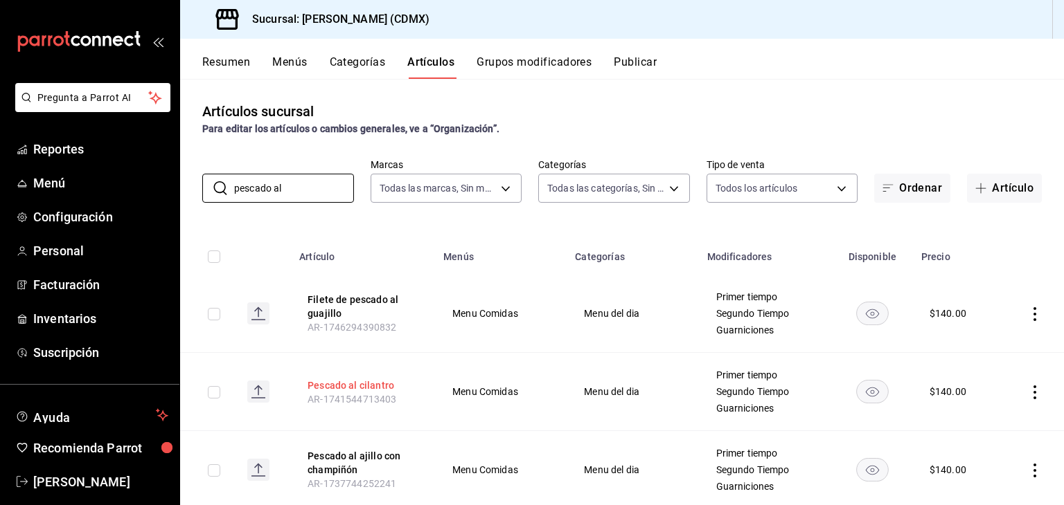
click at [362, 386] on button "Pescado al cilantro" at bounding box center [362, 386] width 111 height 14
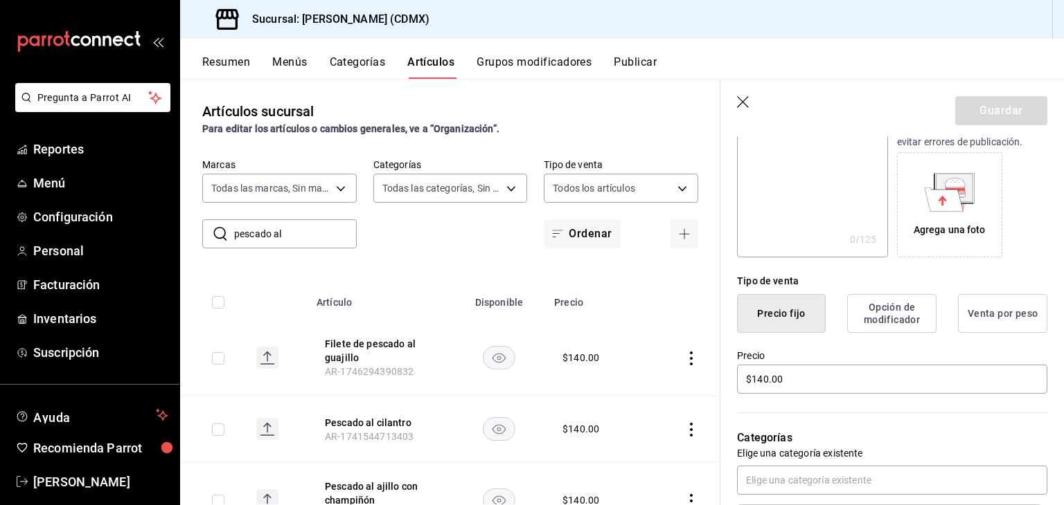
scroll to position [240, 0]
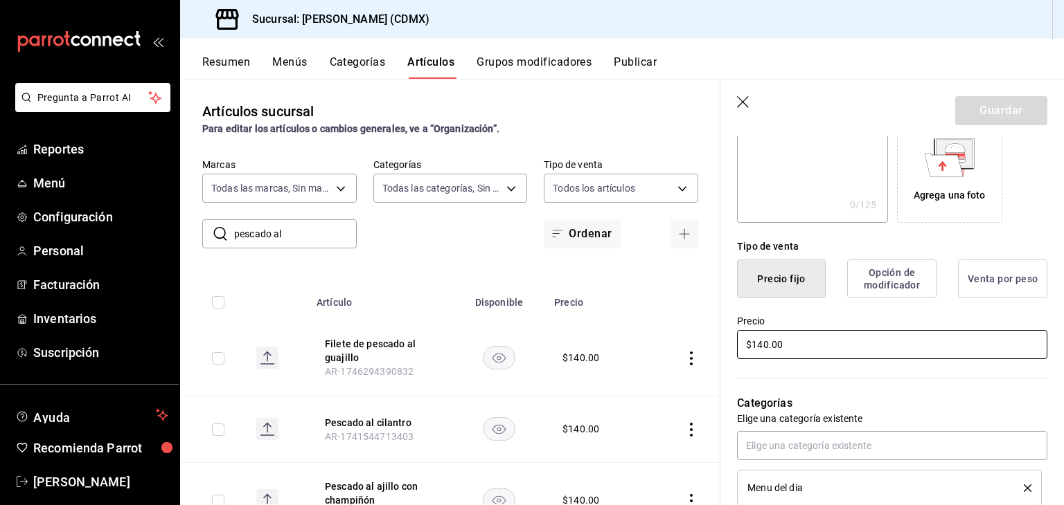
click at [770, 340] on input "$140.00" at bounding box center [892, 344] width 310 height 29
click at [812, 358] on input "$145.00" at bounding box center [892, 344] width 310 height 29
type input "$145.00"
click at [995, 103] on button "Guardar" at bounding box center [1001, 110] width 92 height 29
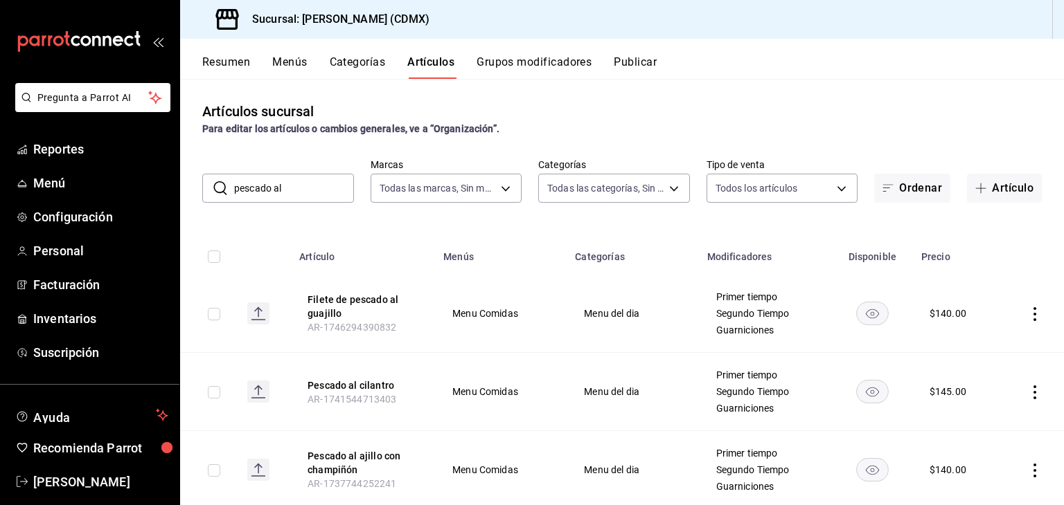
click at [334, 186] on input "pescado al" at bounding box center [294, 188] width 120 height 28
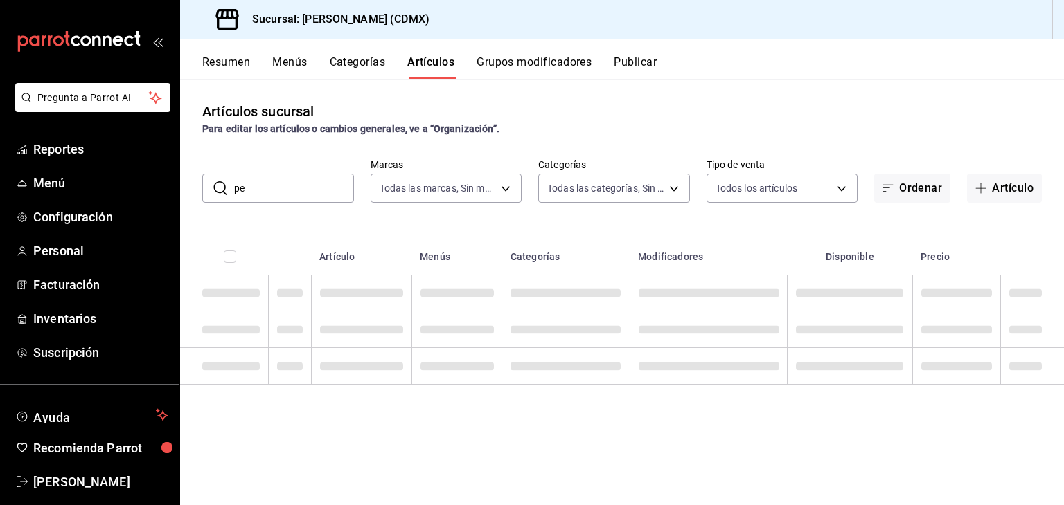
type input "p"
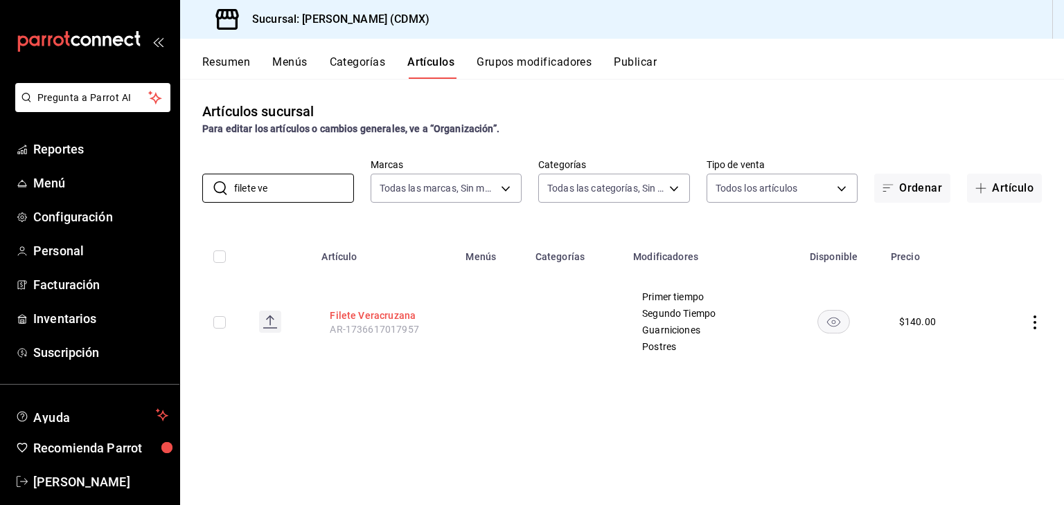
type input "filete ve"
click at [393, 312] on button "Filete Veracruzana" at bounding box center [385, 316] width 111 height 14
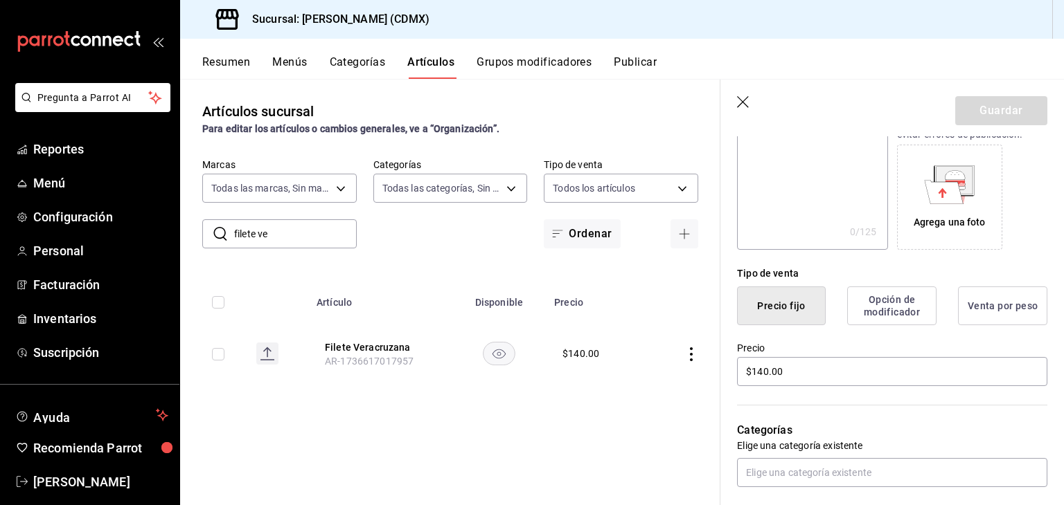
scroll to position [216, 0]
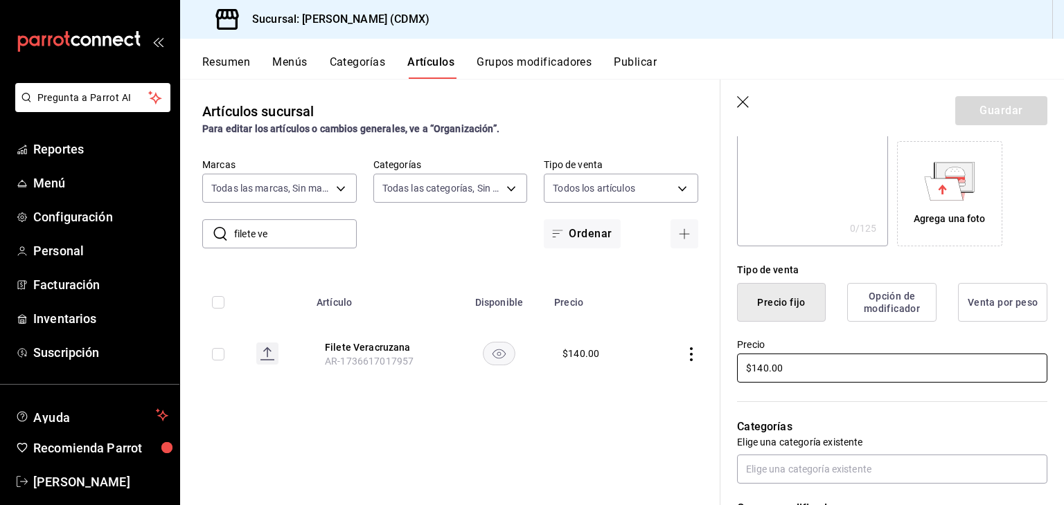
click at [773, 368] on input "$140.00" at bounding box center [892, 368] width 310 height 29
click at [803, 373] on input "$145.00" at bounding box center [892, 368] width 310 height 29
type input "$145.00"
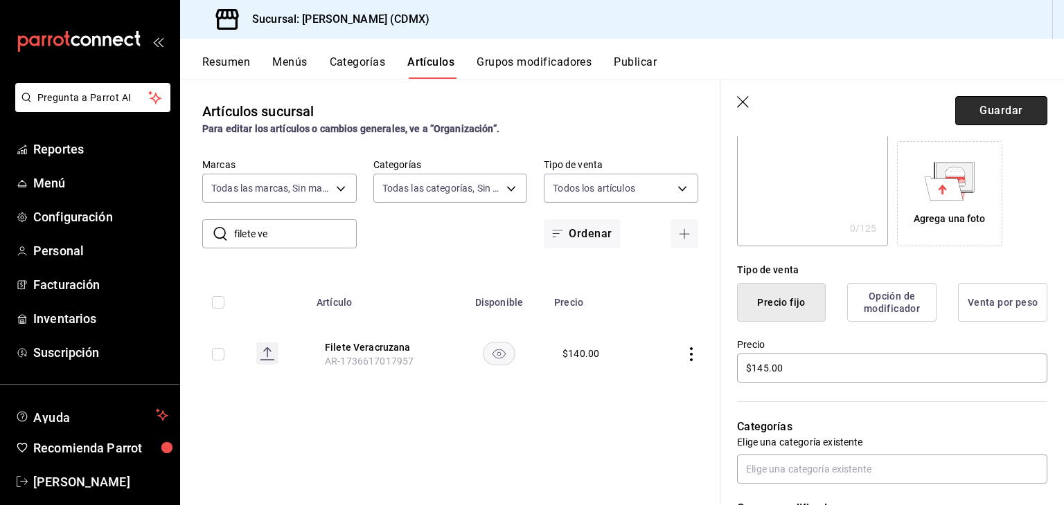
click at [991, 109] on button "Guardar" at bounding box center [1001, 110] width 92 height 29
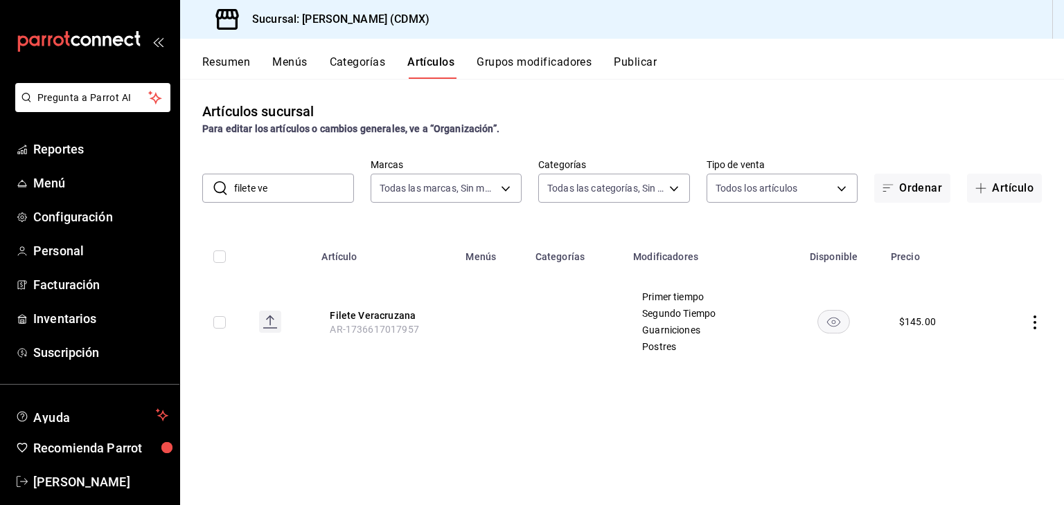
click at [274, 197] on input "filete ve" at bounding box center [294, 188] width 120 height 28
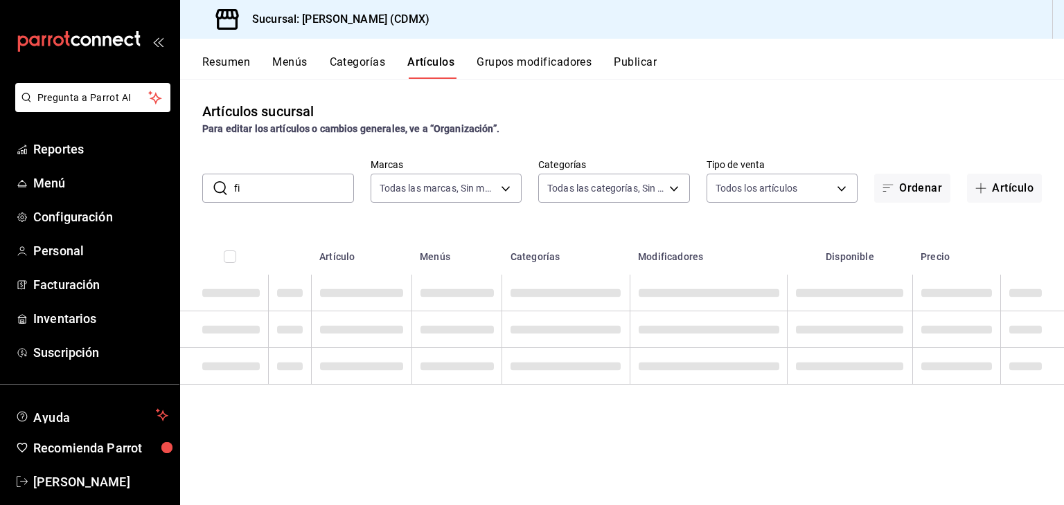
type input "f"
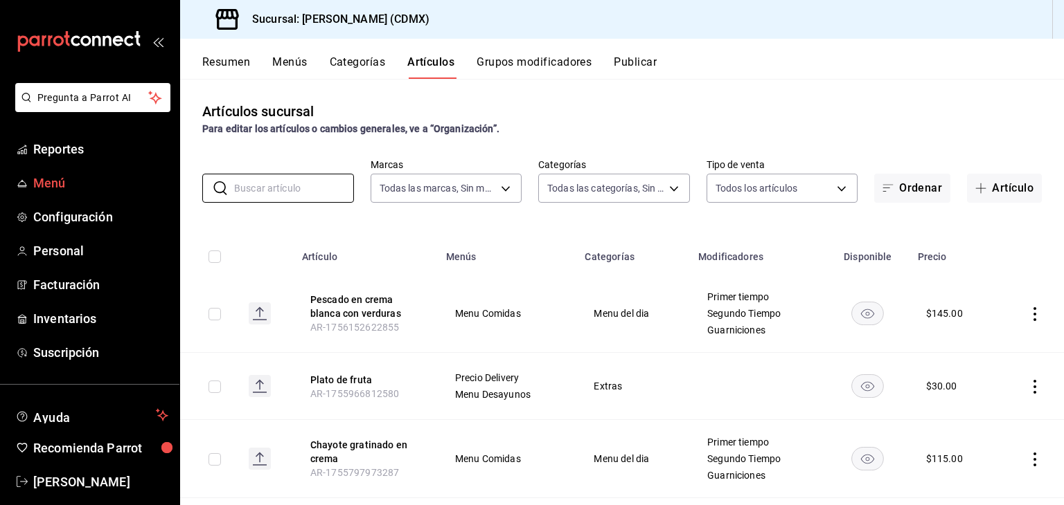
click at [55, 189] on span "Menú" at bounding box center [100, 183] width 135 height 19
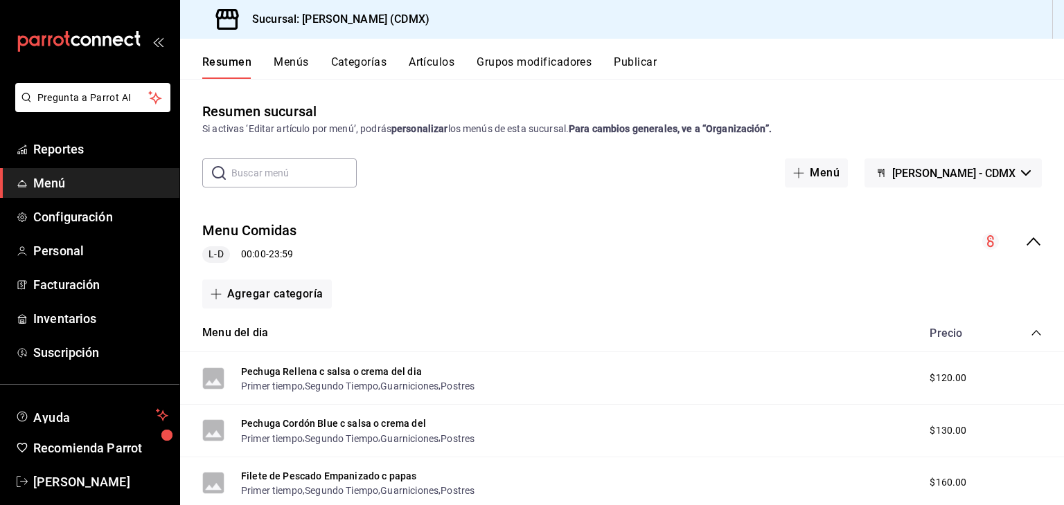
scroll to position [17, 0]
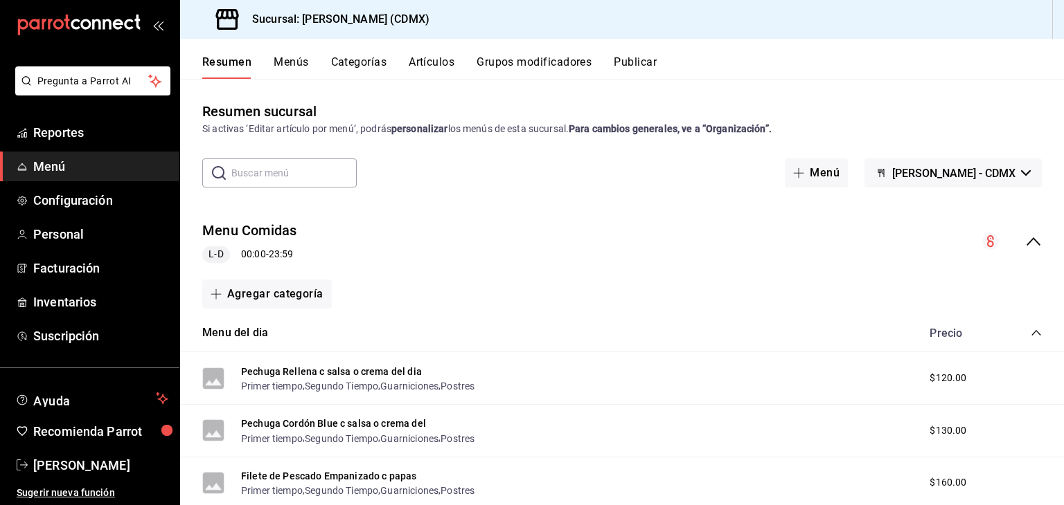
click at [420, 68] on button "Artículos" at bounding box center [432, 67] width 46 height 24
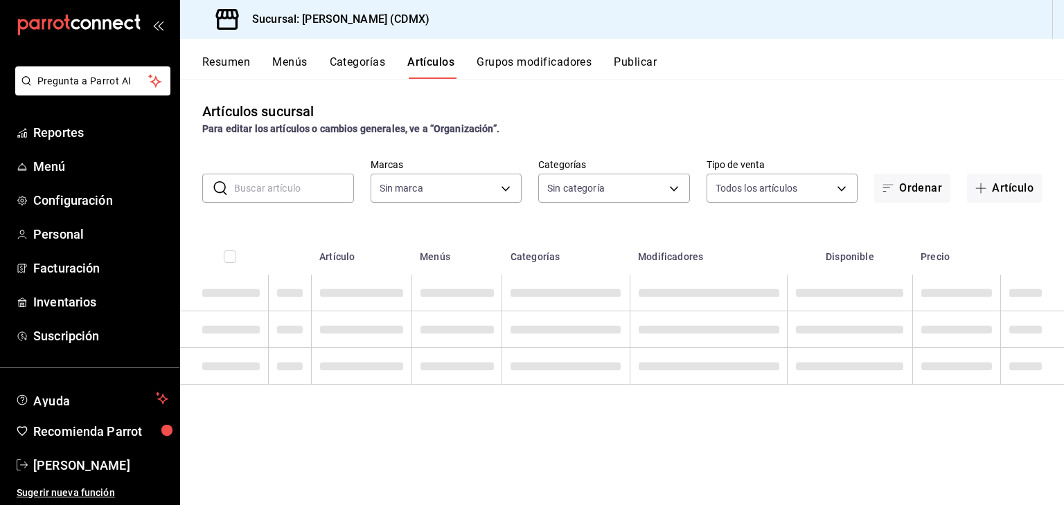
type input "e8959217-8293-4aa1-bca7-f4bcfdcf473f"
type input "1e02d810-cdf2-4ec1-83a5-53e2a682a2fa,5422f907-60b5-4d72-a128-ca21ee141599,c04e8…"
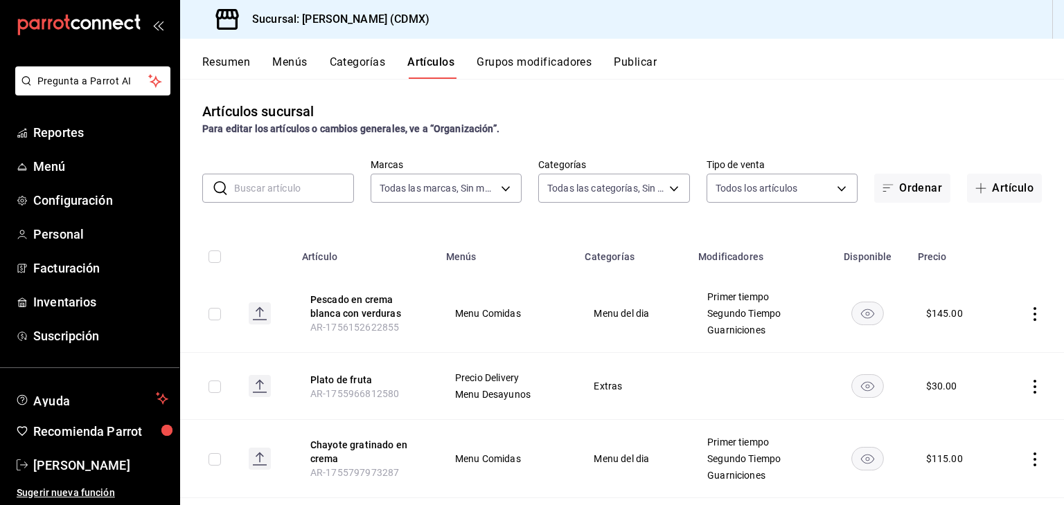
click at [306, 197] on input "text" at bounding box center [294, 188] width 120 height 28
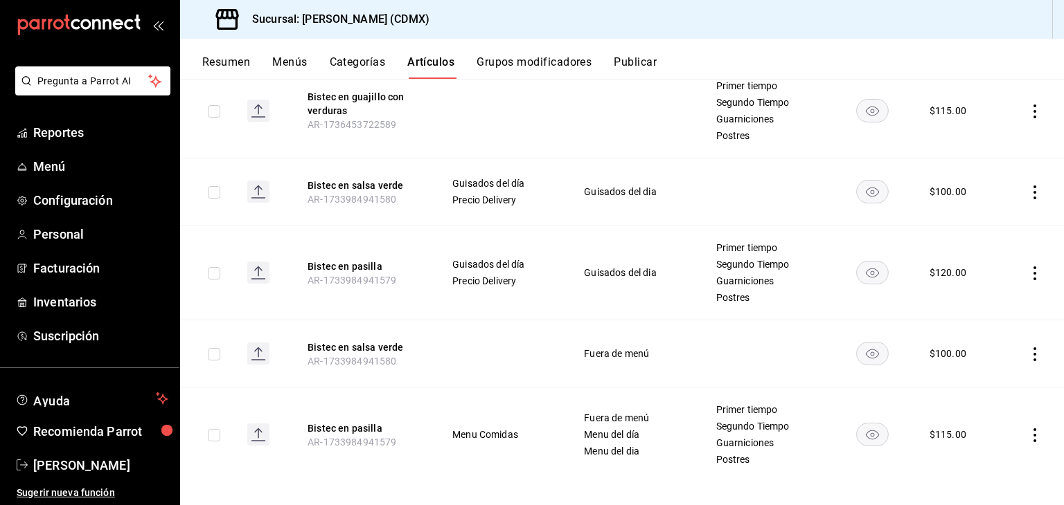
scroll to position [800, 0]
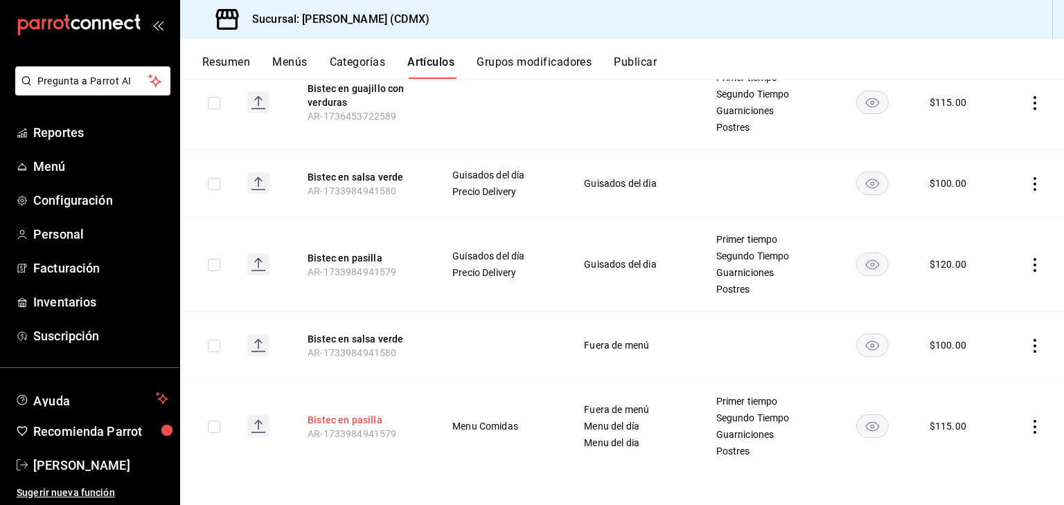
type input "bistec en"
click at [350, 415] on button "Bistec en pasilla" at bounding box center [362, 420] width 111 height 14
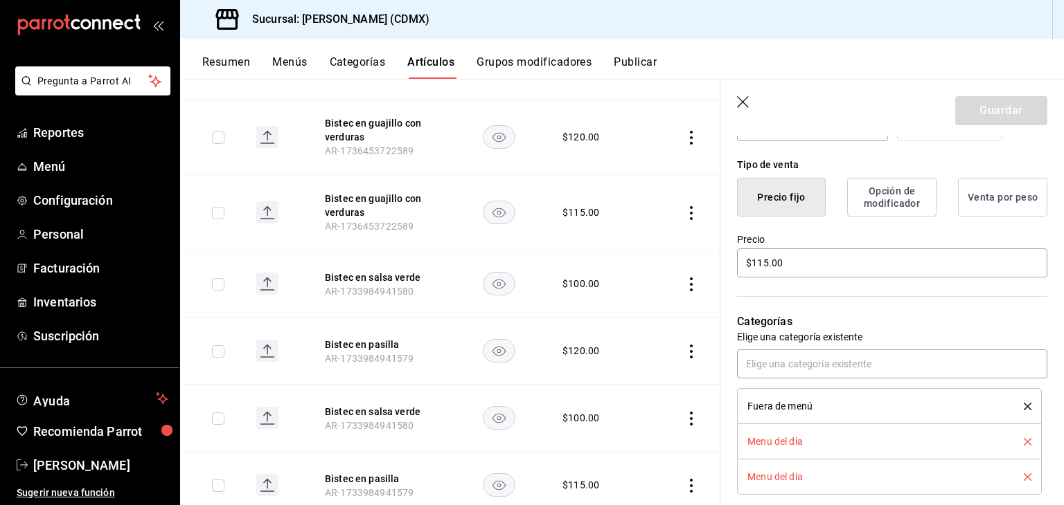
scroll to position [340, 0]
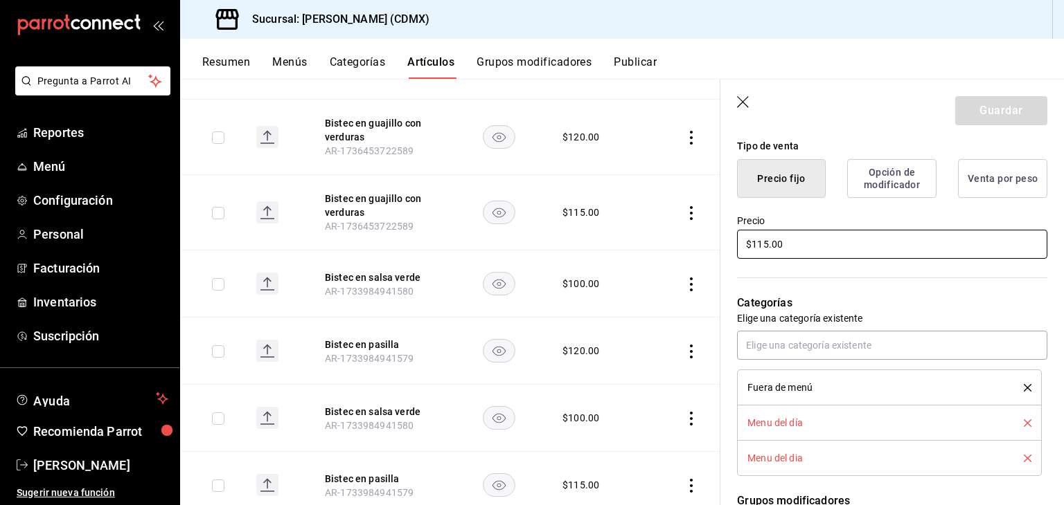
click at [911, 233] on input "$115.00" at bounding box center [892, 244] width 310 height 29
type textarea "x"
type input "$115.00"
type textarea "x"
type input "$115.00"
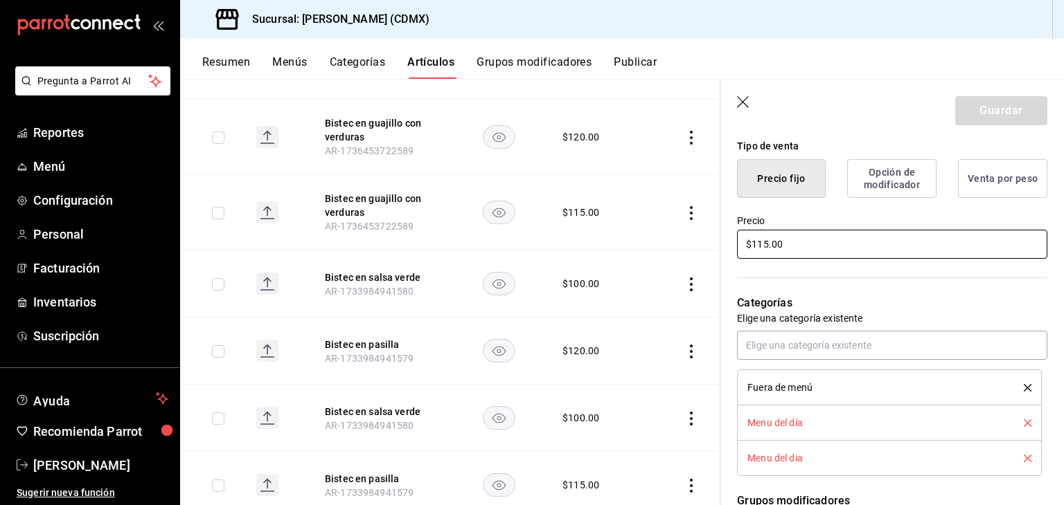
type textarea "x"
type input "$115.00"
type textarea "x"
type input "$11.00"
type textarea "x"
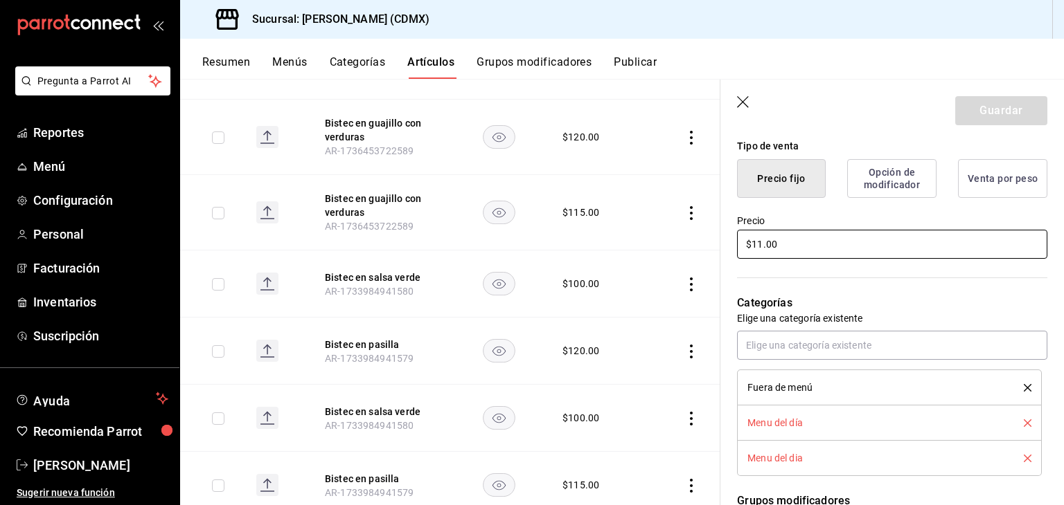
type input "$1.00"
type textarea "x"
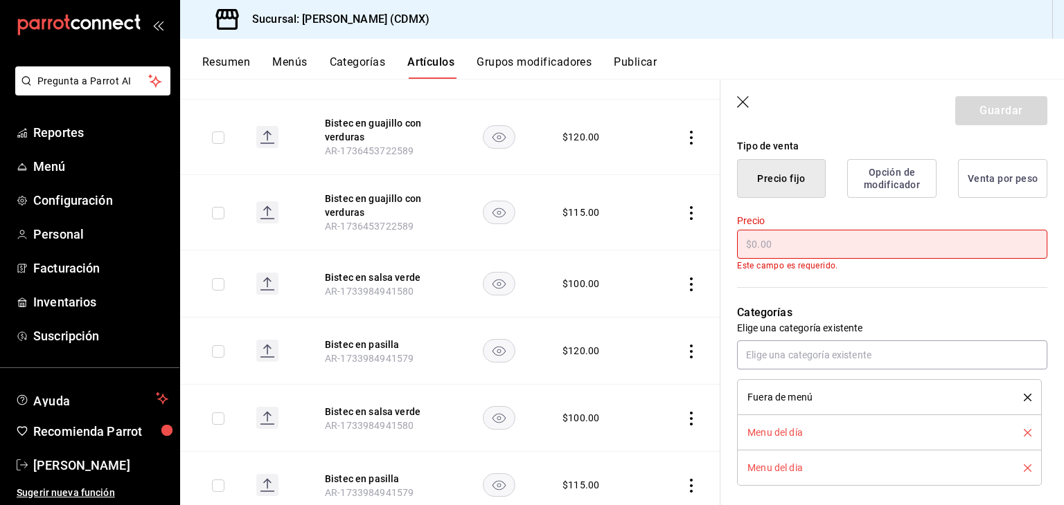
type textarea "x"
type input "$1.00"
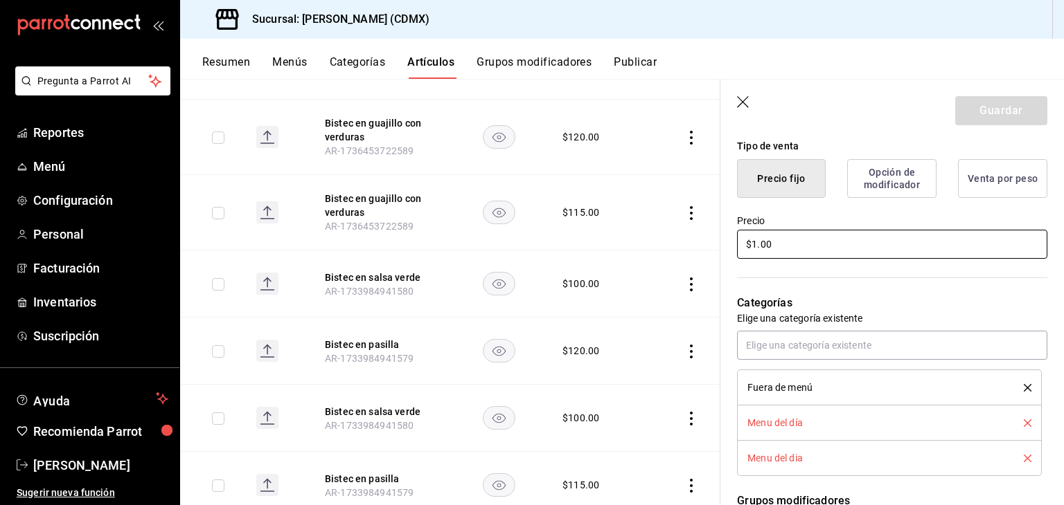
type textarea "x"
type input "$12.00"
type textarea "x"
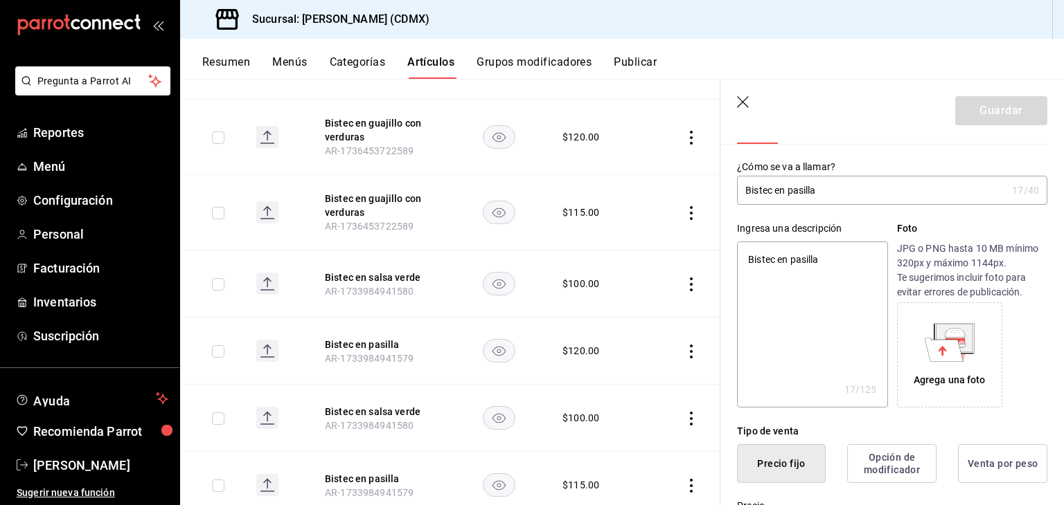
scroll to position [51, 0]
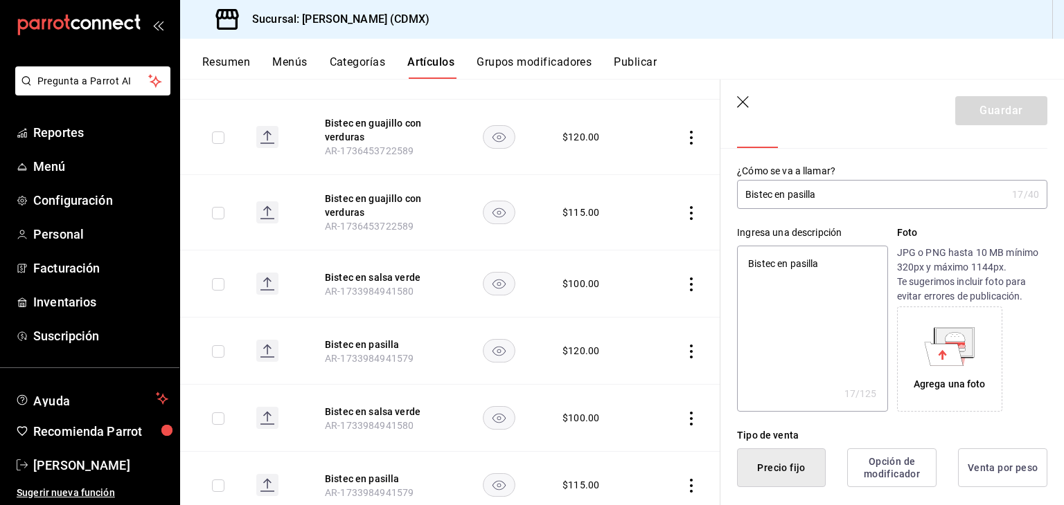
type input "$120.00"
type textarea "x"
click at [845, 258] on textarea "Bistec en pasilla" at bounding box center [812, 329] width 150 height 166
type textarea "Bistec en pasill"
type textarea "x"
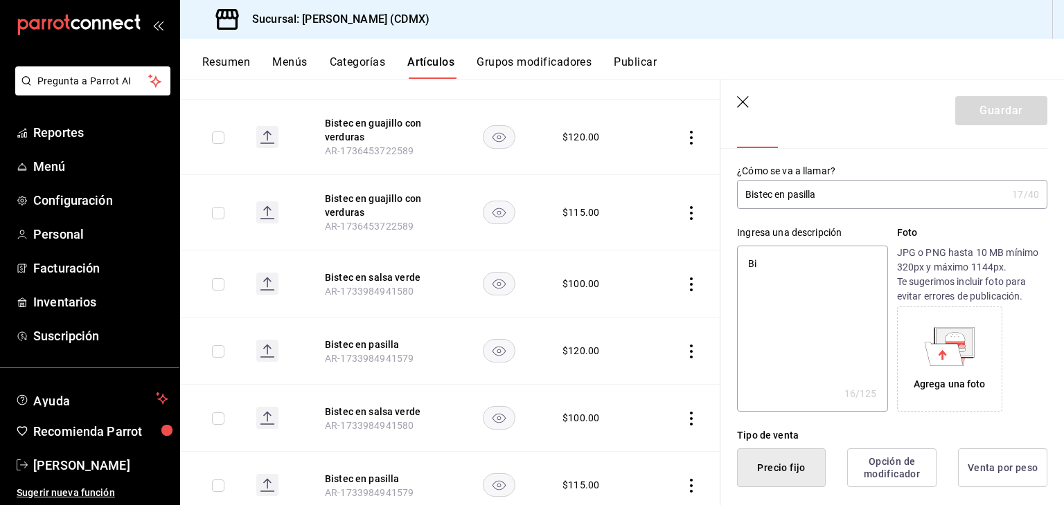
type textarea "B"
type textarea "x"
click at [852, 195] on input "Bistec en pasilla" at bounding box center [871, 195] width 269 height 28
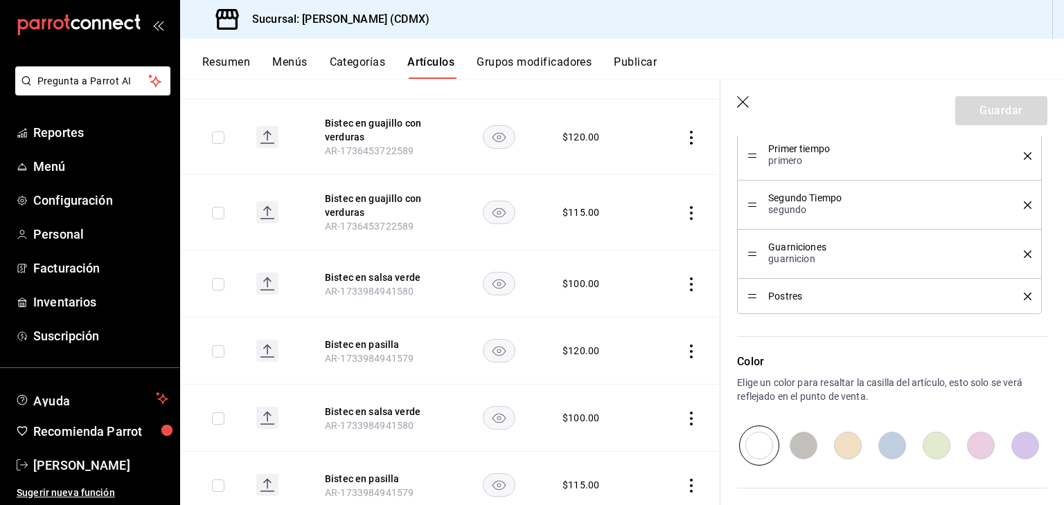
scroll to position [0, 0]
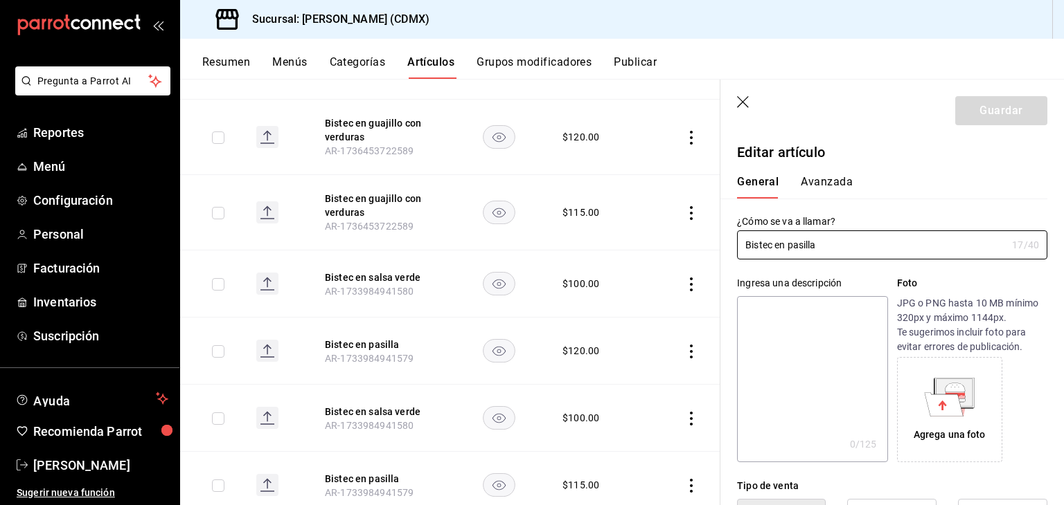
click at [749, 103] on icon "button" at bounding box center [744, 103] width 14 height 14
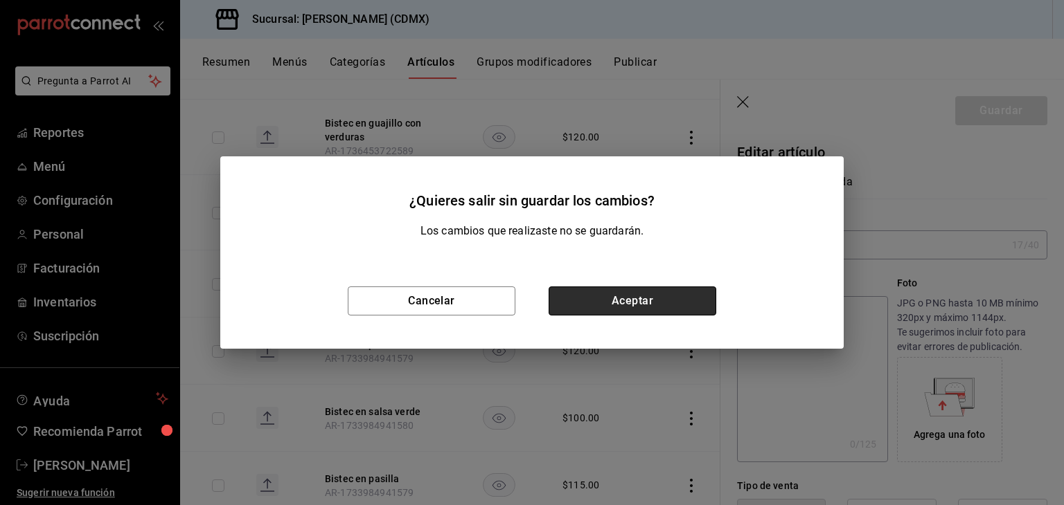
click at [614, 294] on button "Aceptar" at bounding box center [632, 301] width 168 height 29
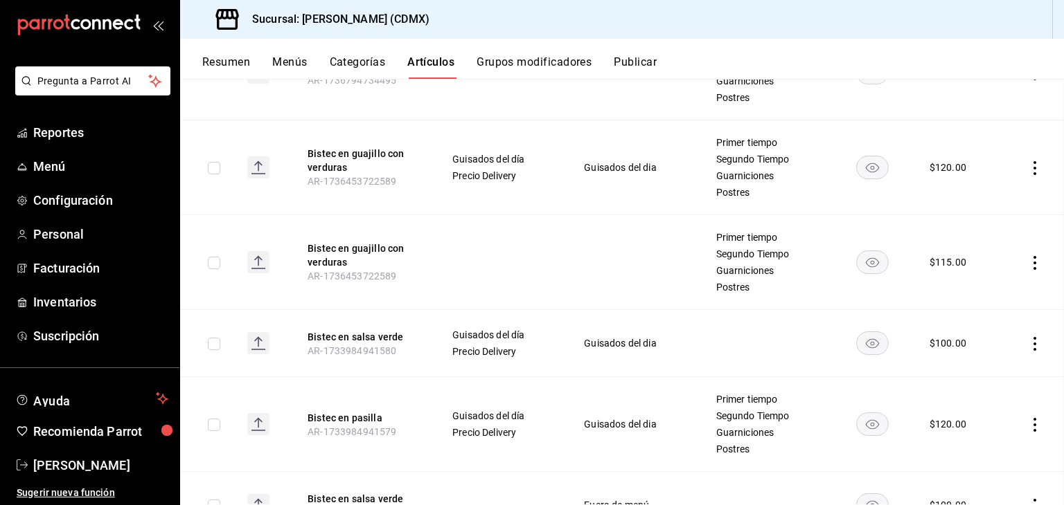
scroll to position [730, 0]
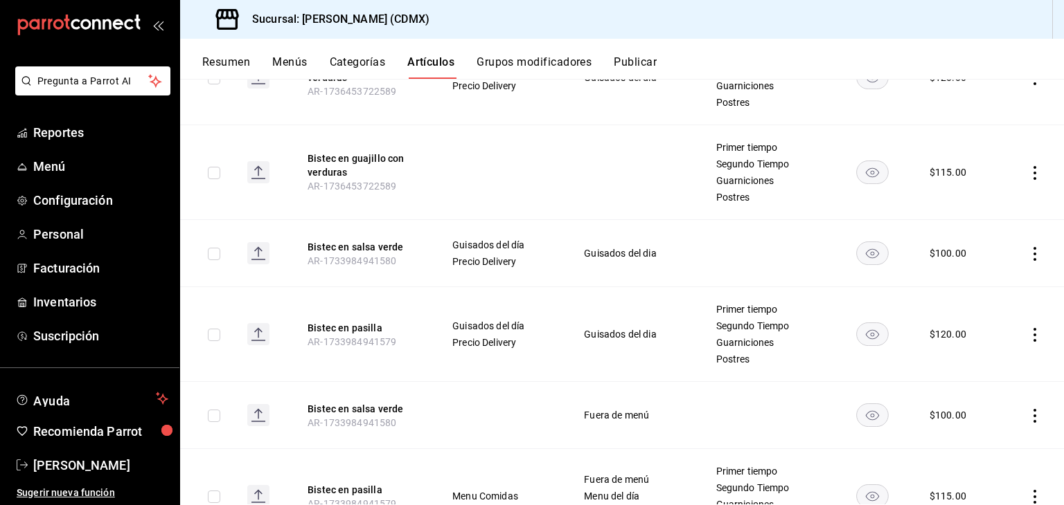
click at [291, 64] on button "Menús" at bounding box center [289, 67] width 35 height 24
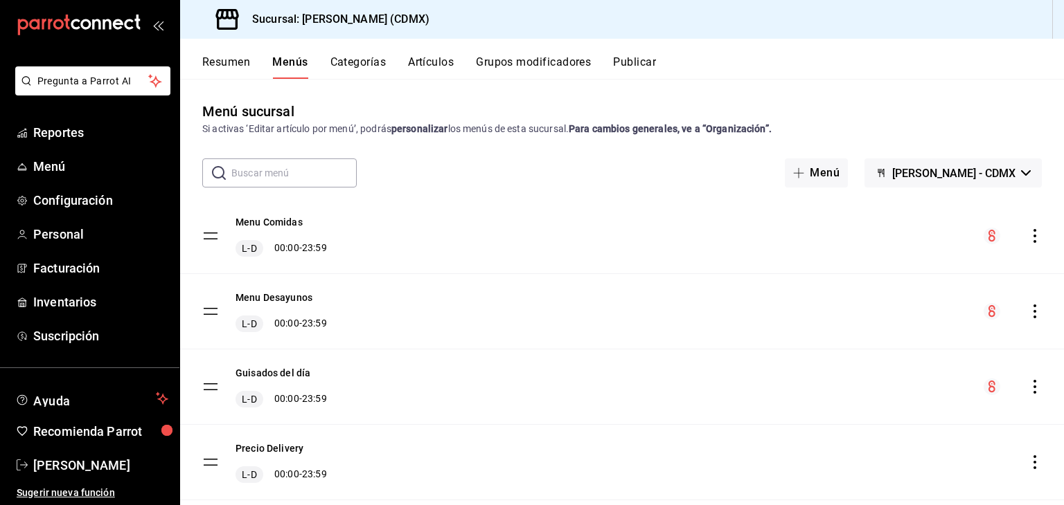
click at [735, 130] on strong "Para cambios generales, ve a “Organización”." at bounding box center [669, 128] width 203 height 11
click at [419, 129] on strong "personalizar" at bounding box center [419, 128] width 57 height 11
click at [98, 462] on span "[PERSON_NAME]" at bounding box center [100, 465] width 135 height 19
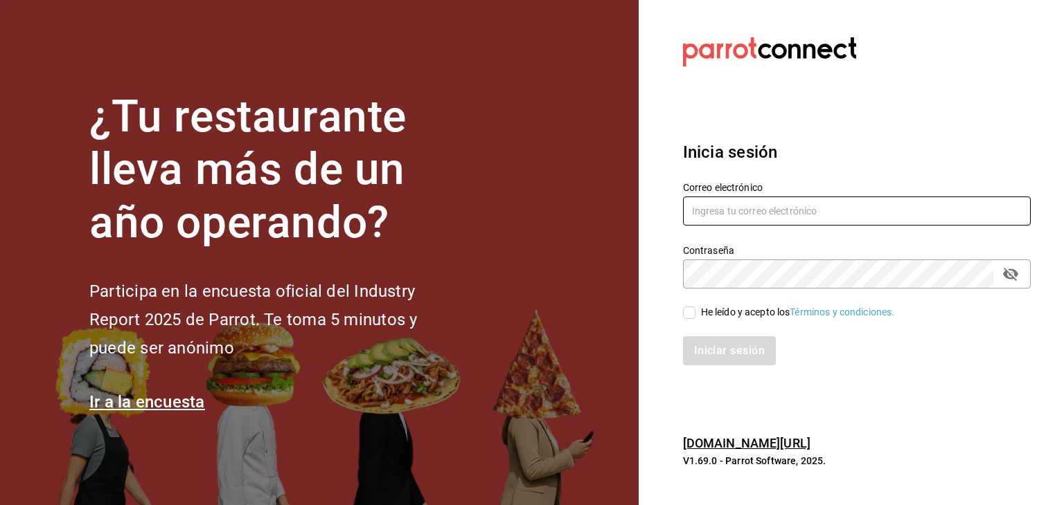
type input "carlosjavier.perez3@gmail.com"
click at [693, 310] on input "He leído y acepto los Términos y condiciones." at bounding box center [689, 313] width 12 height 12
checkbox input "true"
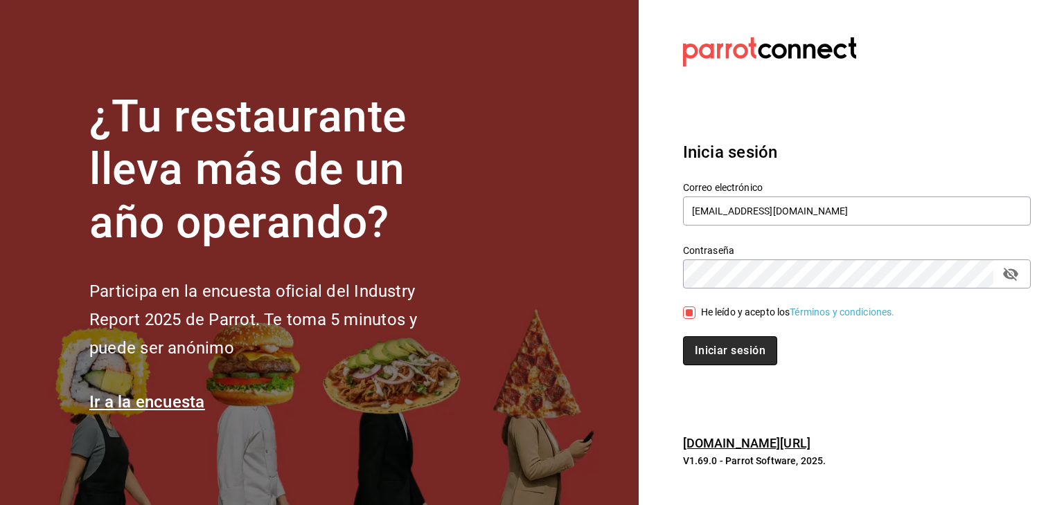
click at [718, 355] on button "Iniciar sesión" at bounding box center [730, 351] width 94 height 29
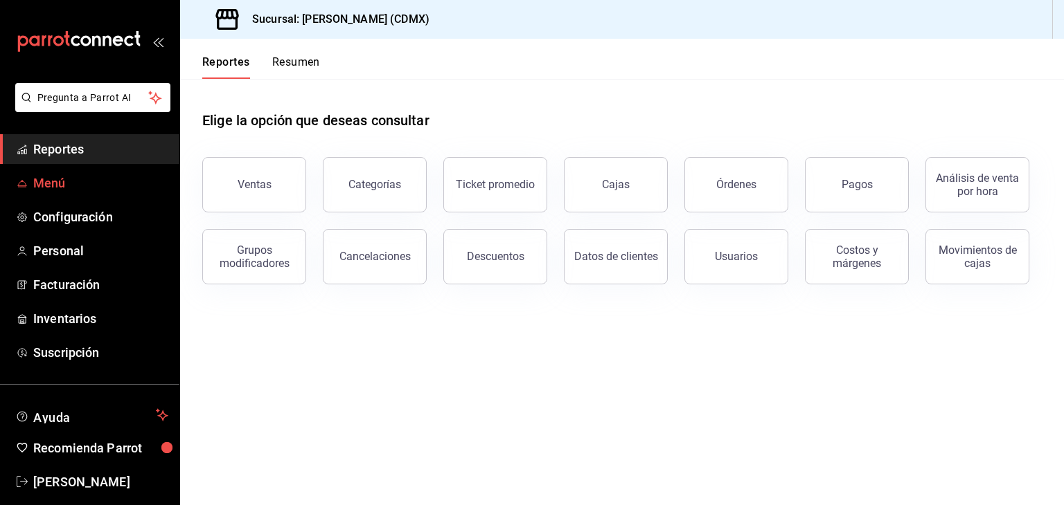
click at [63, 182] on span "Menú" at bounding box center [100, 183] width 135 height 19
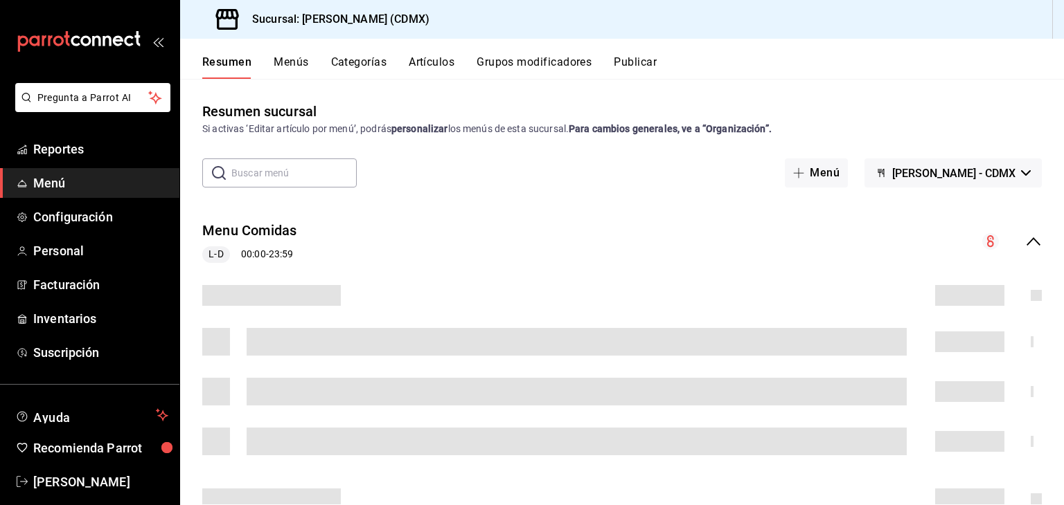
click at [427, 64] on button "Artículos" at bounding box center [432, 67] width 46 height 24
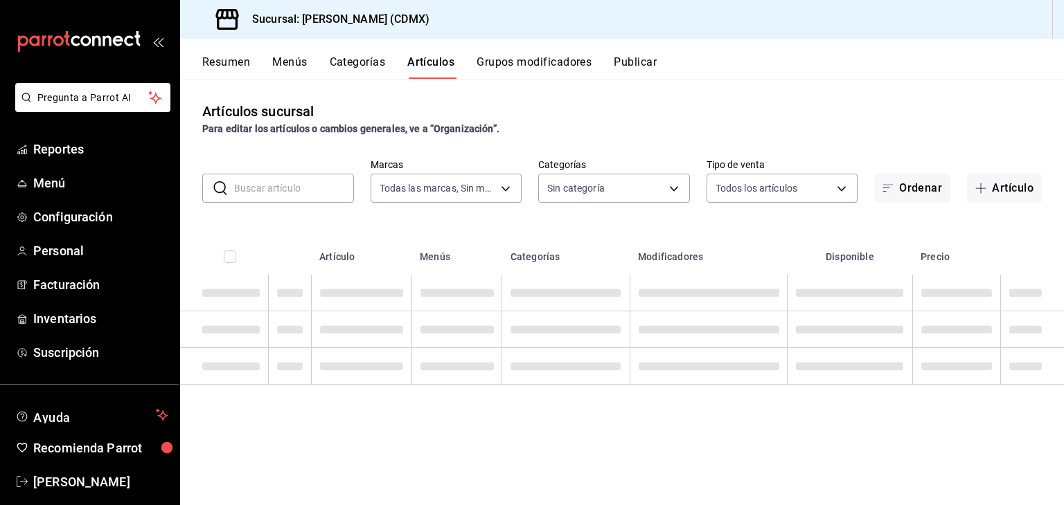
type input "e8959217-8293-4aa1-bca7-f4bcfdcf473f"
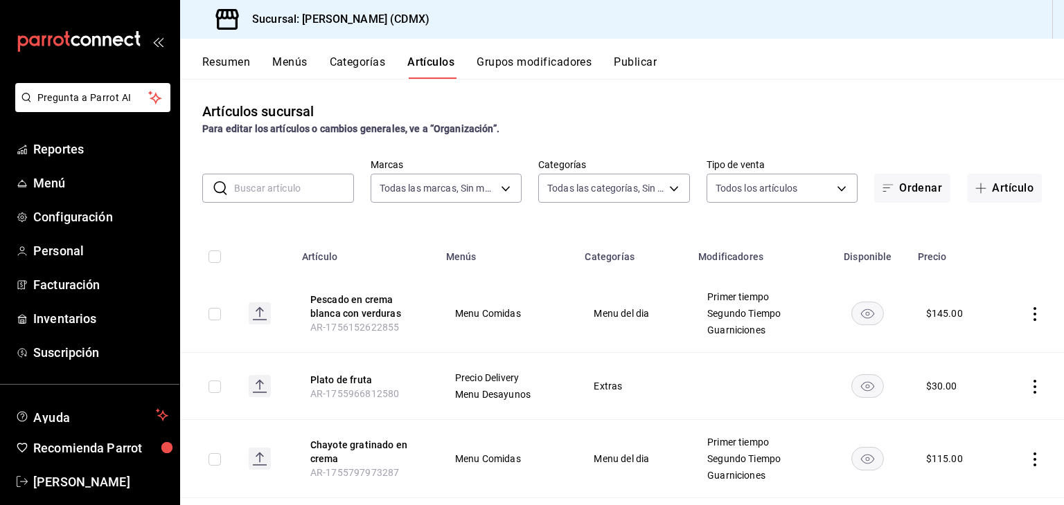
type input "1e02d810-cdf2-4ec1-83a5-53e2a682a2fa,5422f907-60b5-4d72-a128-ca21ee141599,c04e8…"
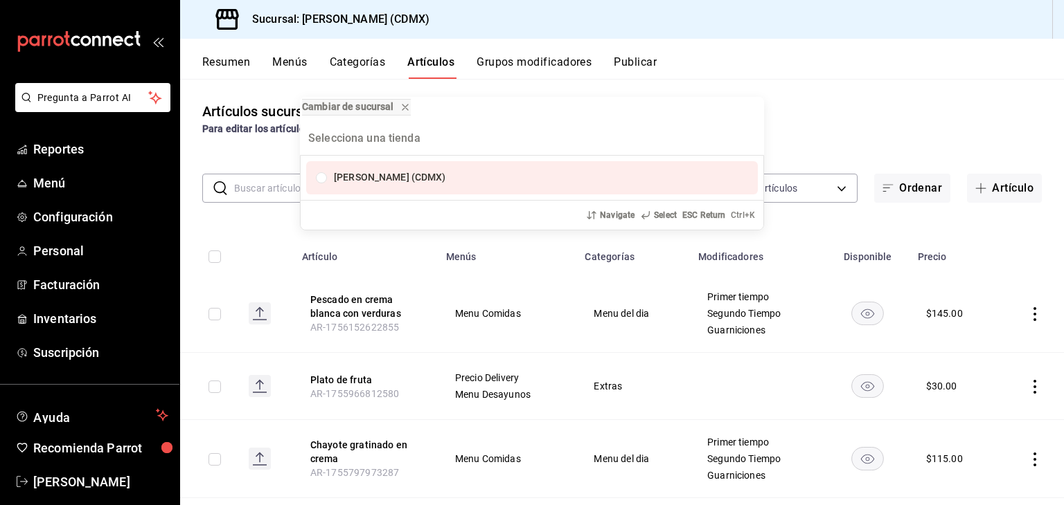
click at [269, 193] on div "Cambiar de sucursal [PERSON_NAME] (CDMX) Navigate Select ESC Return Ctrl+ K" at bounding box center [532, 252] width 1064 height 505
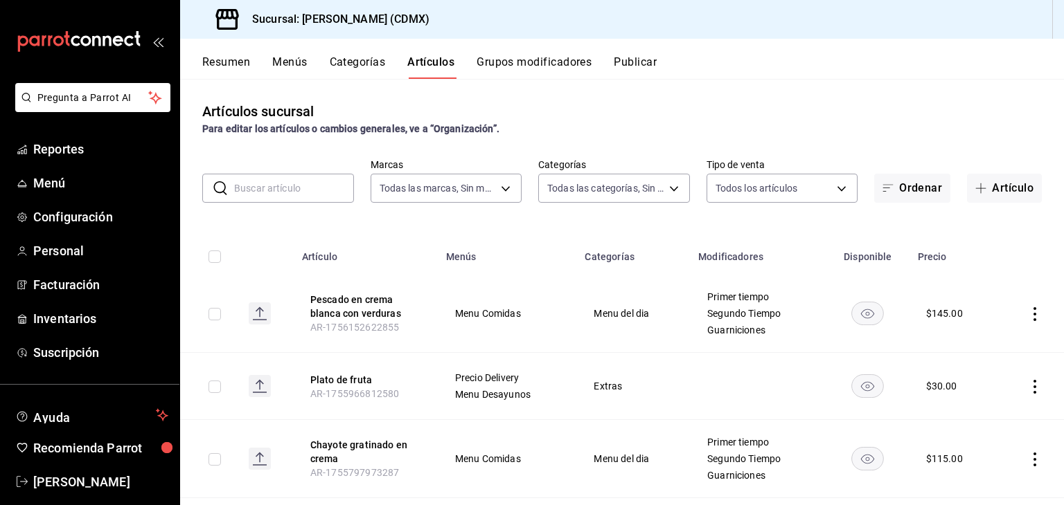
click at [264, 186] on input "text" at bounding box center [294, 188] width 120 height 28
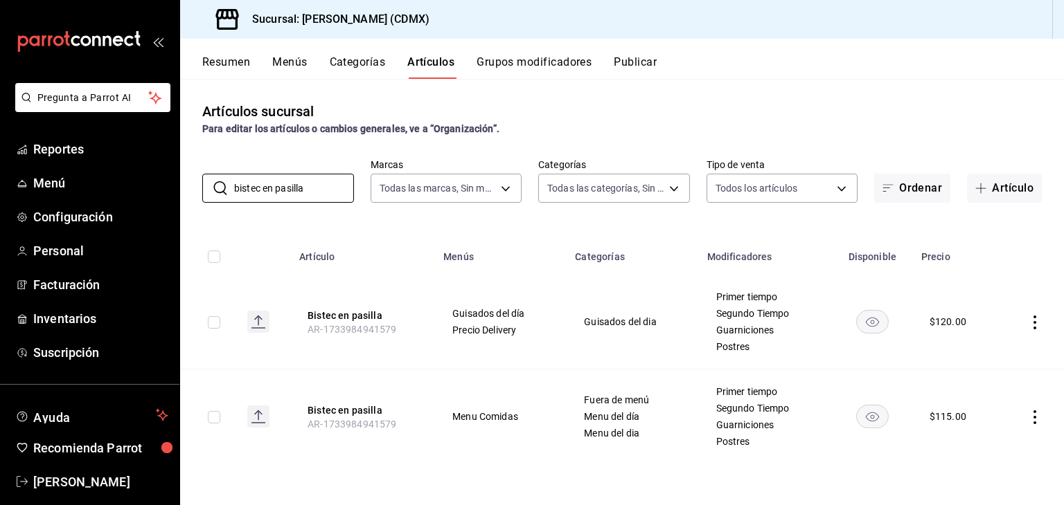
type input "bistec en pasilla"
click at [1033, 422] on icon "actions" at bounding box center [1035, 418] width 14 height 14
click at [983, 418] on span "Editar" at bounding box center [993, 412] width 36 height 15
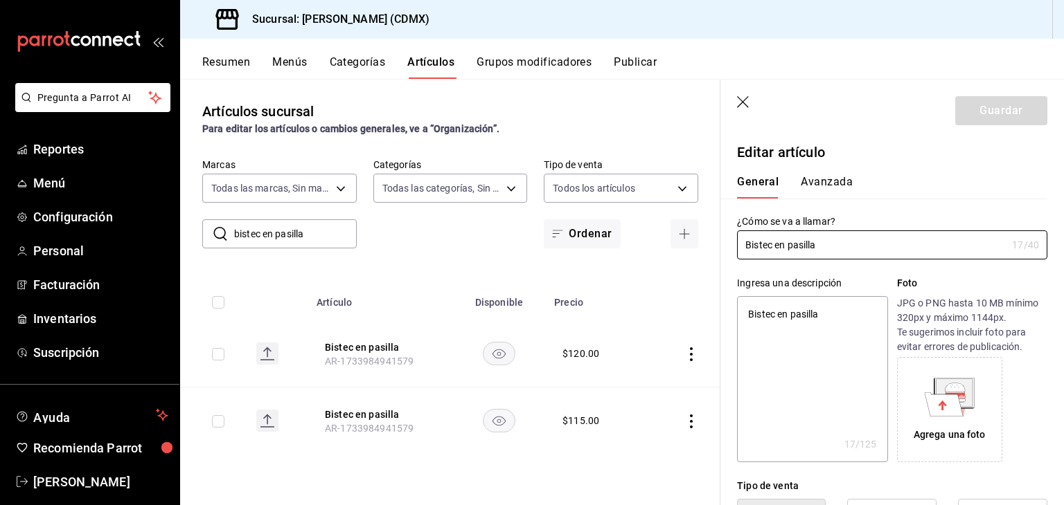
type textarea "x"
type input "$115.00"
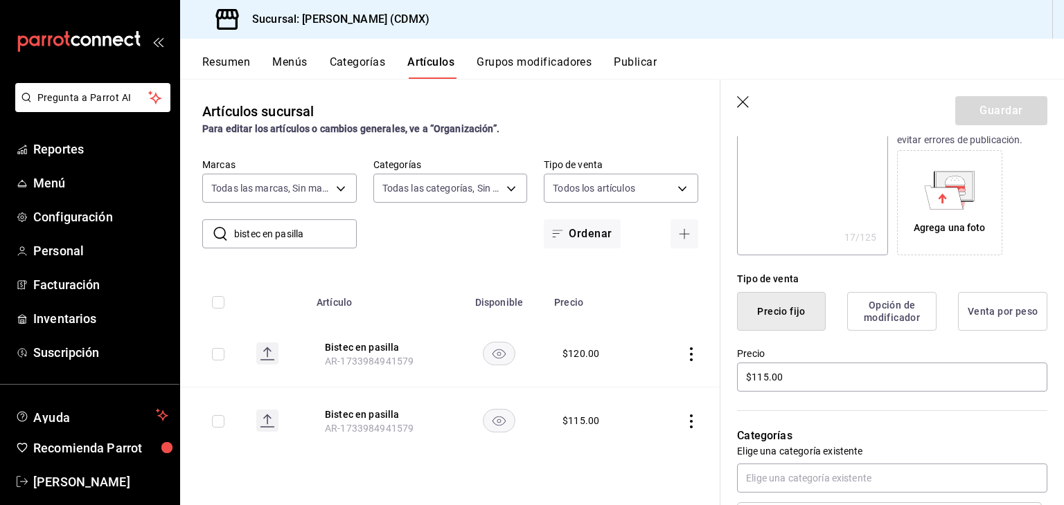
scroll to position [209, 0]
click at [804, 372] on input "$115.00" at bounding box center [892, 375] width 310 height 29
type textarea "x"
type input "$115.00"
type textarea "x"
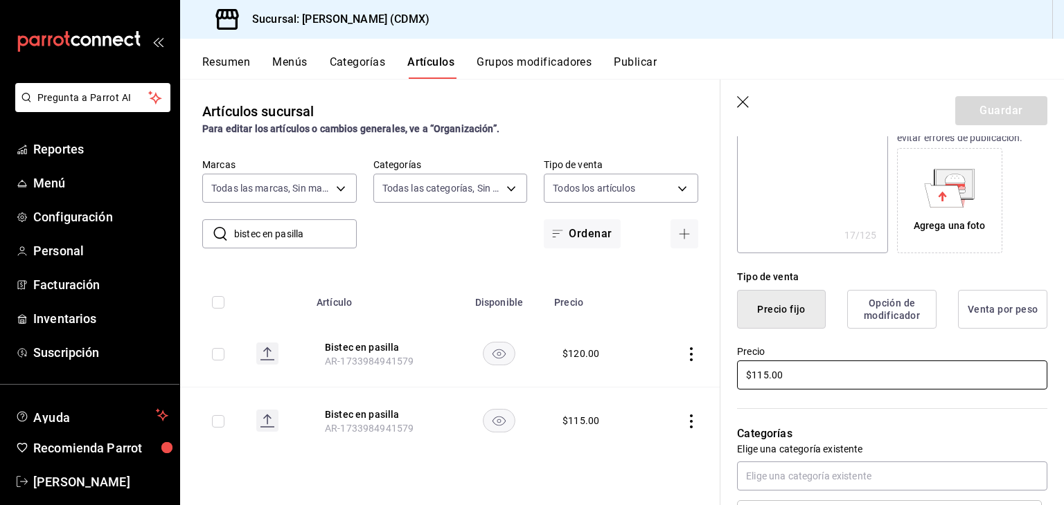
type input "$115.00"
type textarea "x"
type input "$115.00"
type textarea "x"
type input "$11.00"
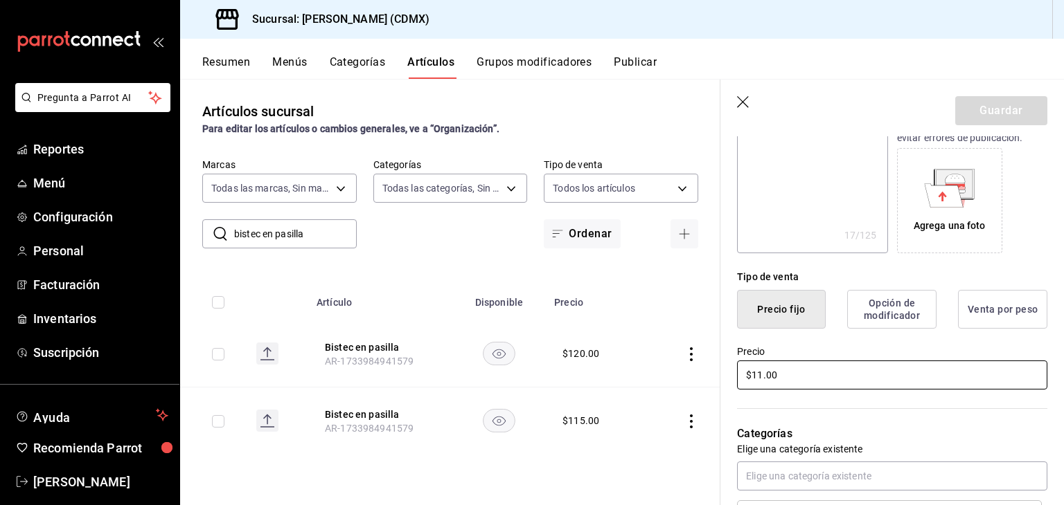
type textarea "x"
type input "$1.00"
type textarea "x"
type input "$12.00"
type textarea "x"
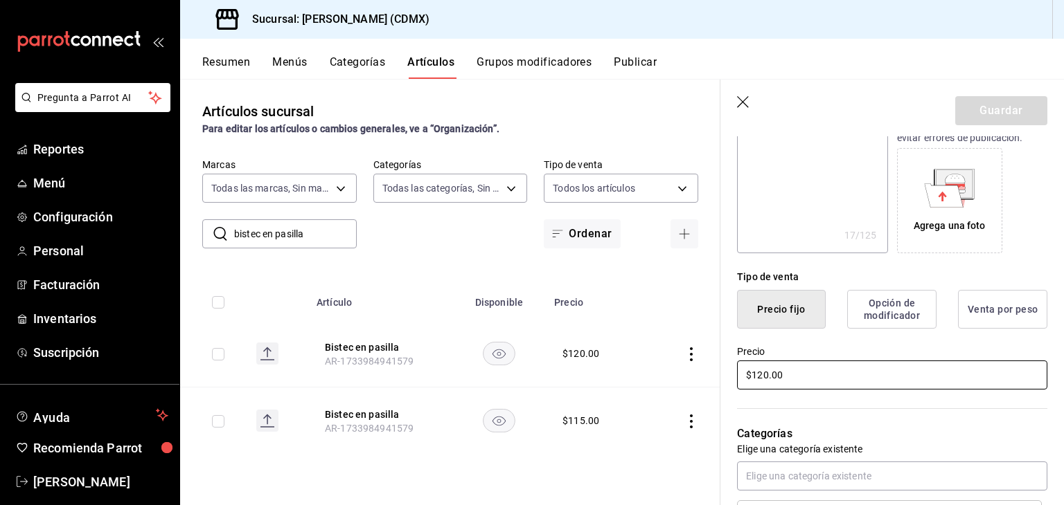
type input "$120.00"
click at [863, 406] on div "Categorías Elige una categoría existente Fuera de menú Menu del día Menu del dia" at bounding box center [883, 499] width 327 height 215
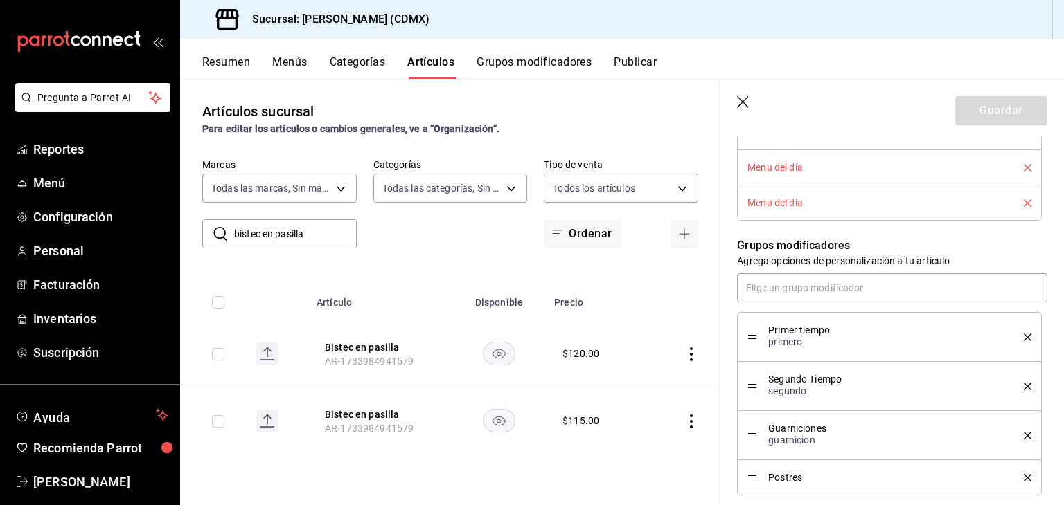
scroll to position [579, 0]
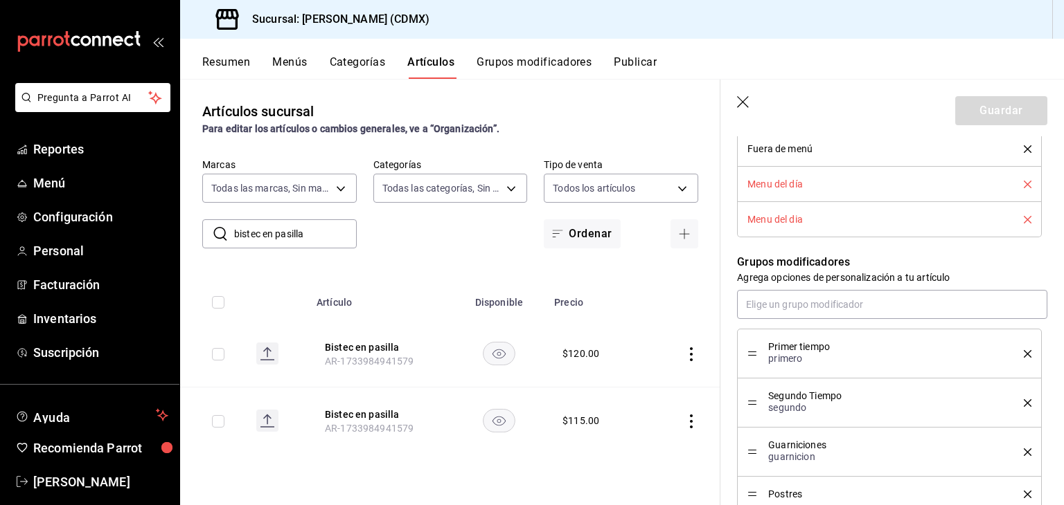
click at [1023, 184] on icon "delete" at bounding box center [1027, 185] width 8 height 8
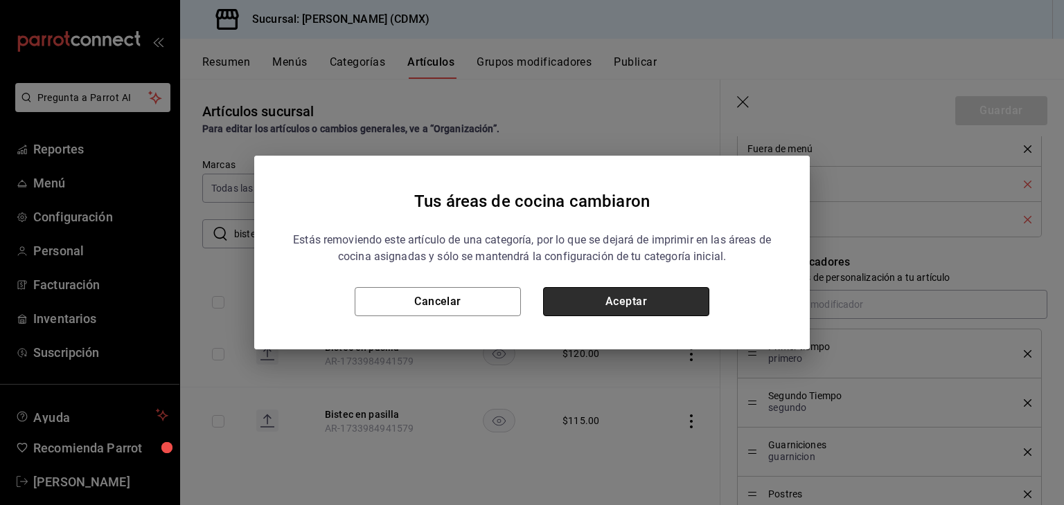
click at [636, 300] on button "Aceptar" at bounding box center [626, 301] width 166 height 29
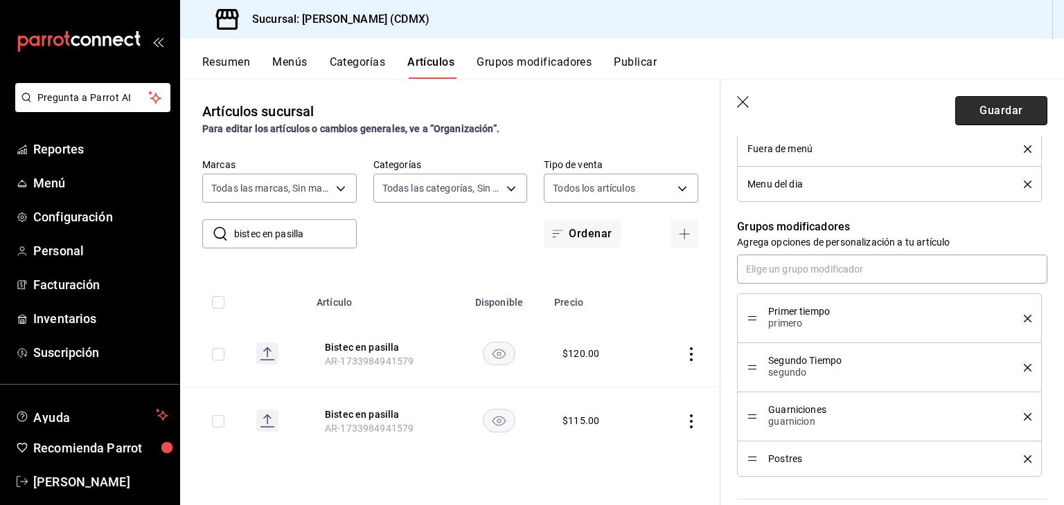
click at [984, 114] on button "Guardar" at bounding box center [1001, 110] width 92 height 29
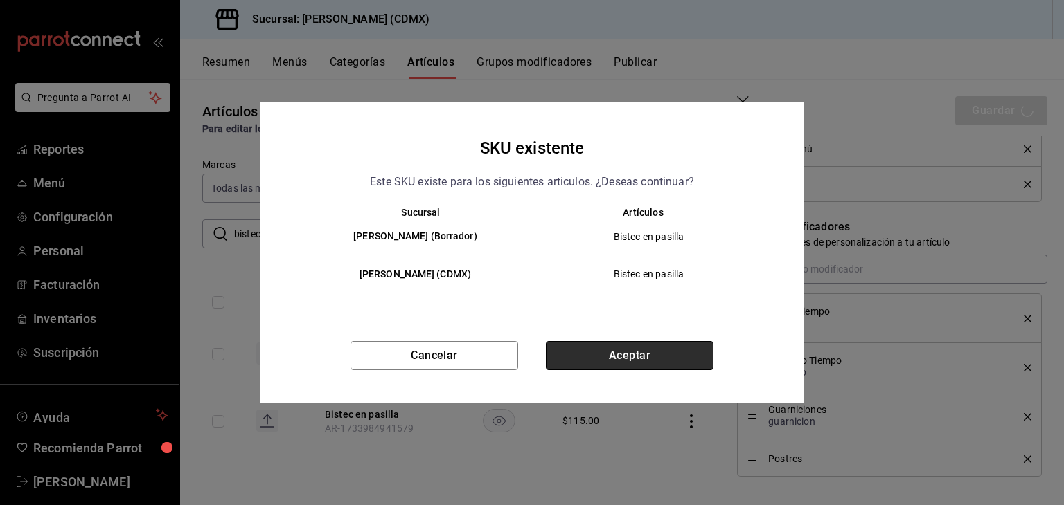
click at [672, 359] on button "Aceptar" at bounding box center [630, 355] width 168 height 29
type textarea "x"
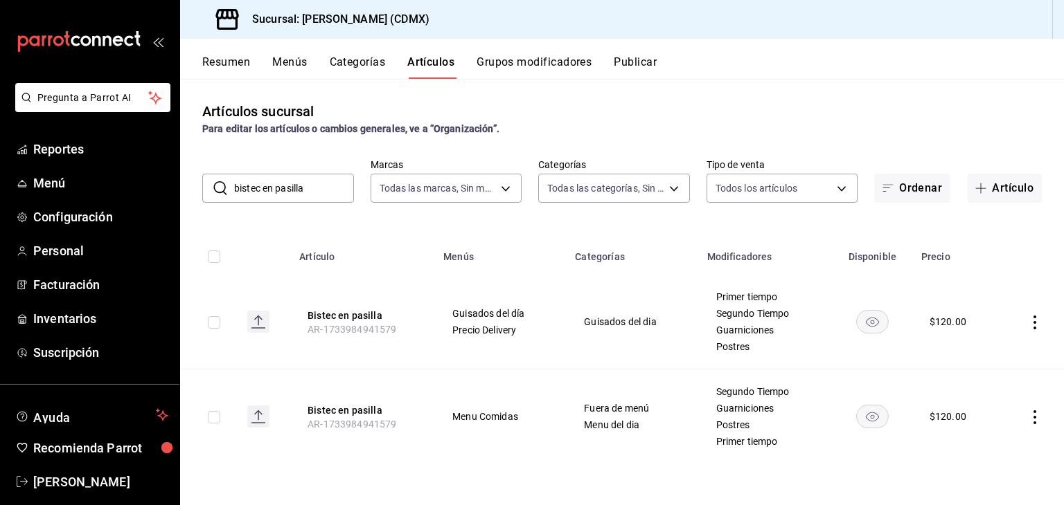
click at [1032, 419] on icon "actions" at bounding box center [1035, 418] width 14 height 14
click at [1023, 250] on div at bounding box center [532, 252] width 1064 height 505
click at [1033, 413] on icon "actions" at bounding box center [1035, 418] width 14 height 14
click at [989, 414] on span "Editar" at bounding box center [993, 412] width 36 height 15
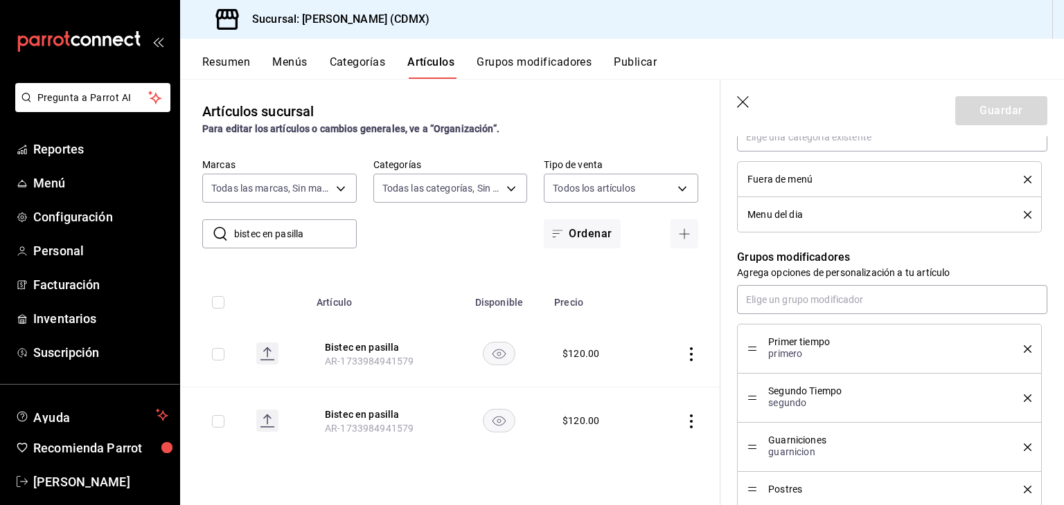
scroll to position [548, 0]
click at [748, 98] on icon "button" at bounding box center [744, 103] width 14 height 14
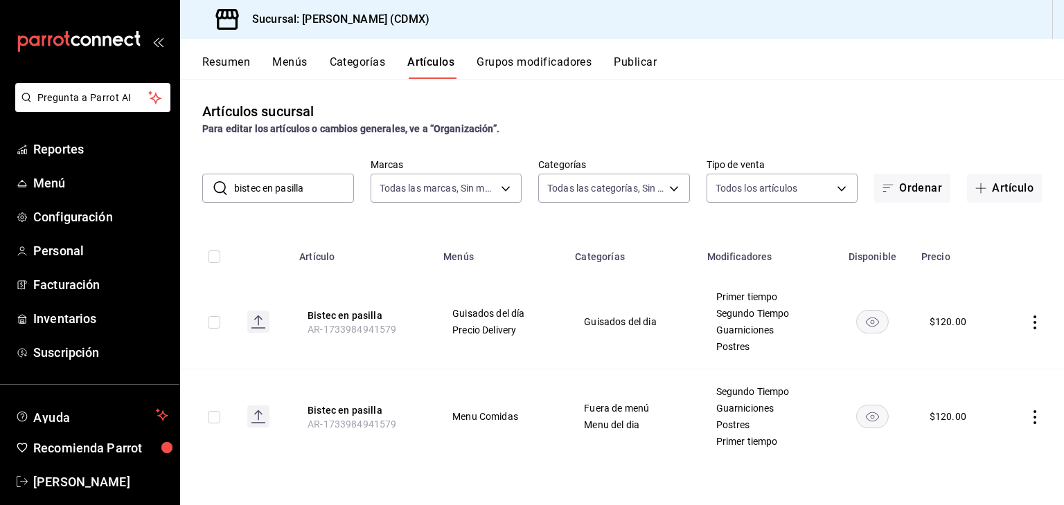
click at [305, 190] on input "bistec en pasilla" at bounding box center [294, 188] width 120 height 28
type input "b"
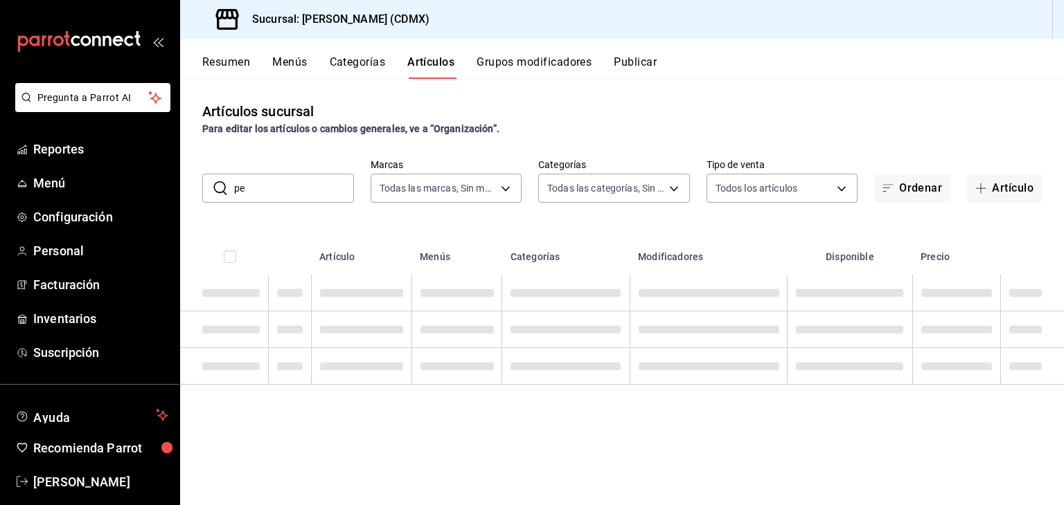
type input "p"
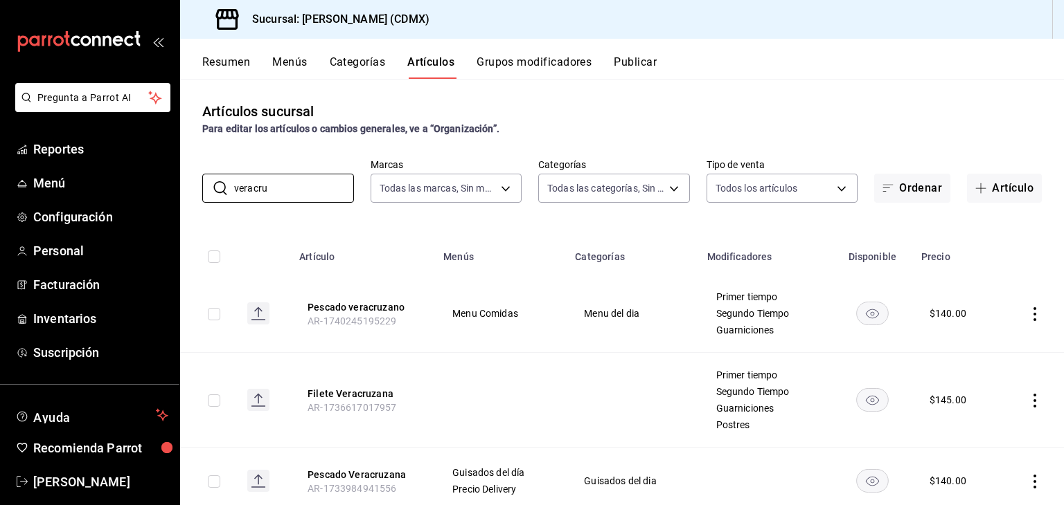
type input "veracru"
click at [1028, 312] on icon "actions" at bounding box center [1035, 314] width 14 height 14
click at [983, 344] on span "Editar" at bounding box center [983, 346] width 36 height 15
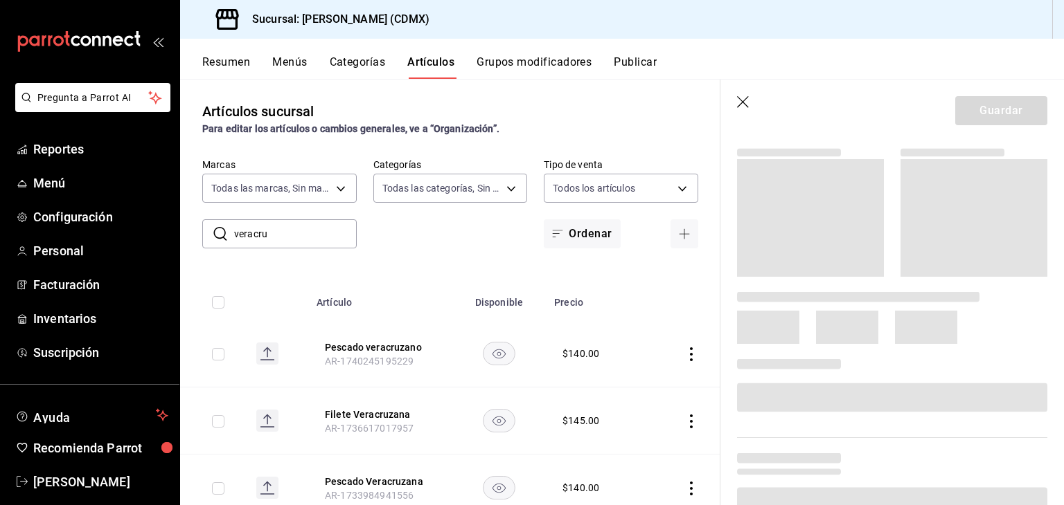
scroll to position [151, 0]
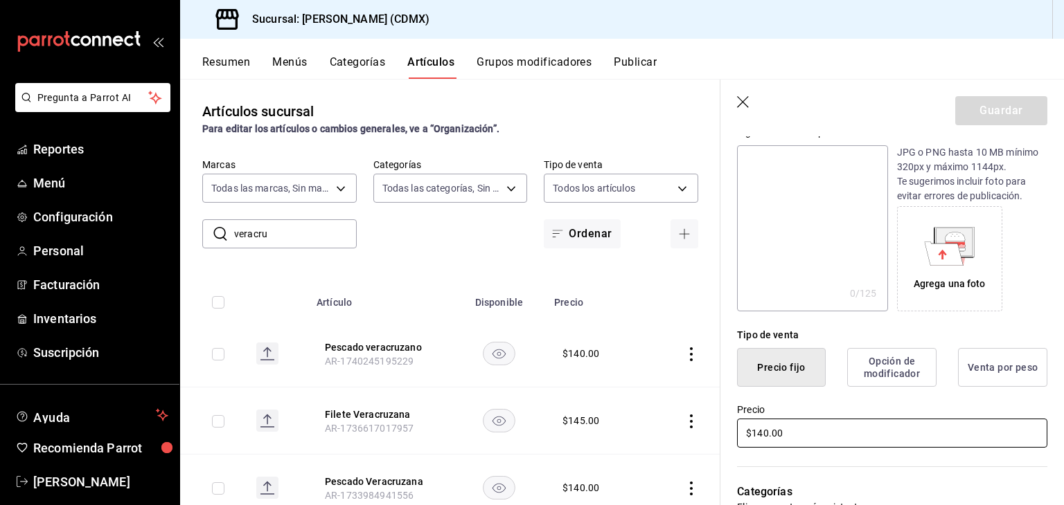
click at [803, 436] on input "$140.00" at bounding box center [892, 433] width 310 height 29
type input "$145.00"
click at [978, 120] on button "Guardar" at bounding box center [1001, 110] width 92 height 29
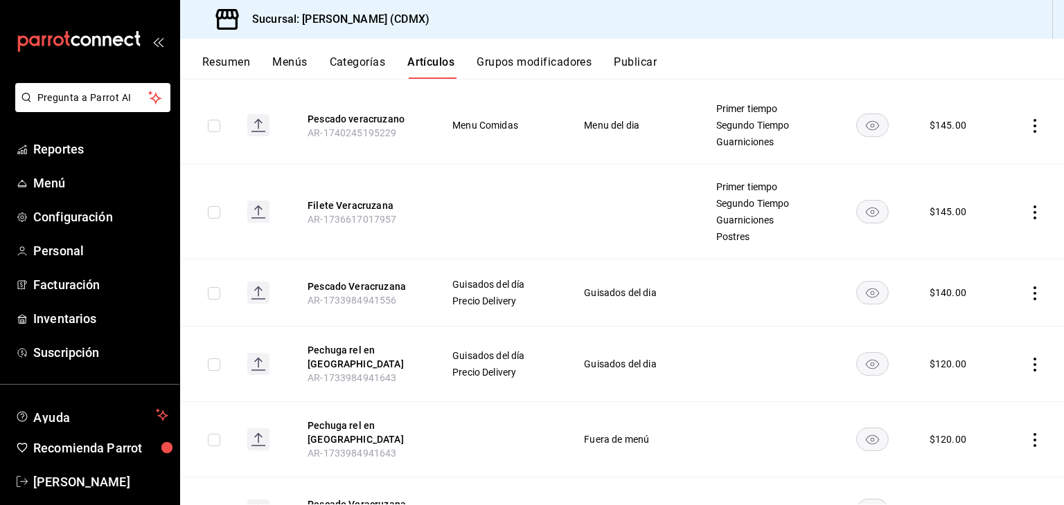
scroll to position [188, 0]
click at [1033, 293] on icon "actions" at bounding box center [1034, 294] width 3 height 14
click at [978, 376] on span "Eliminar" at bounding box center [982, 381] width 35 height 11
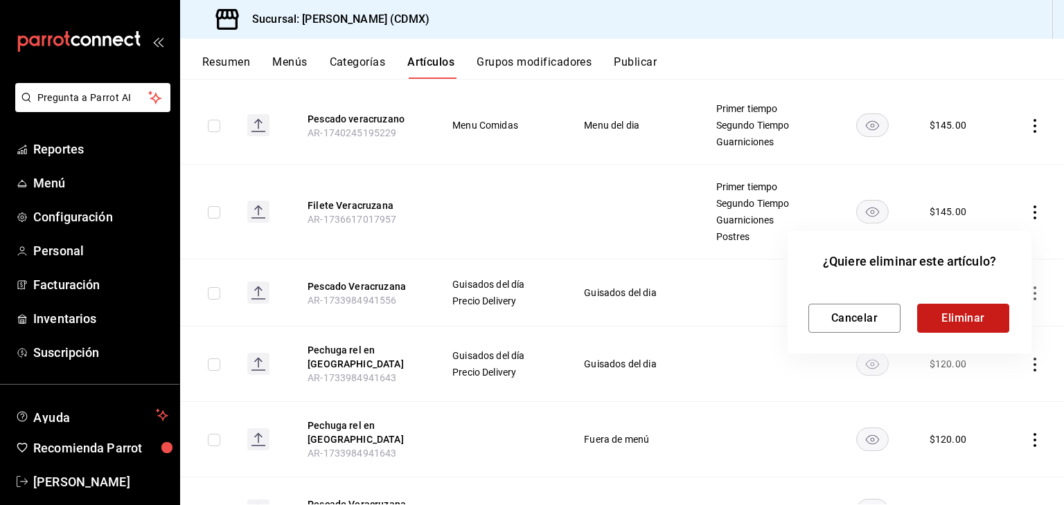
click at [936, 328] on button "Eliminar" at bounding box center [963, 318] width 92 height 29
